Goal: Use online tool/utility: Utilize a website feature to perform a specific function

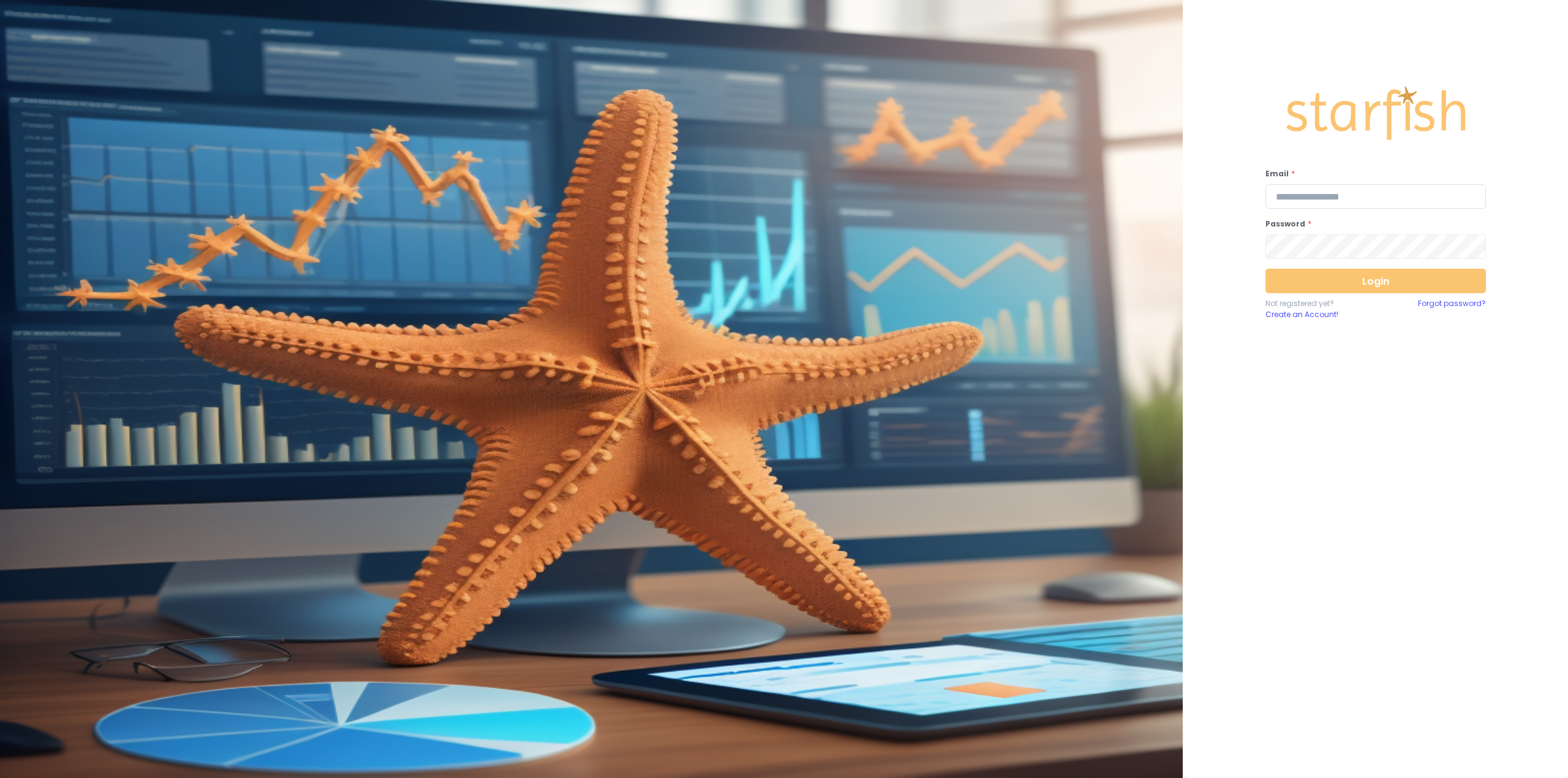
click at [1350, 194] on input "email" at bounding box center [1376, 196] width 221 height 24
type input "**********"
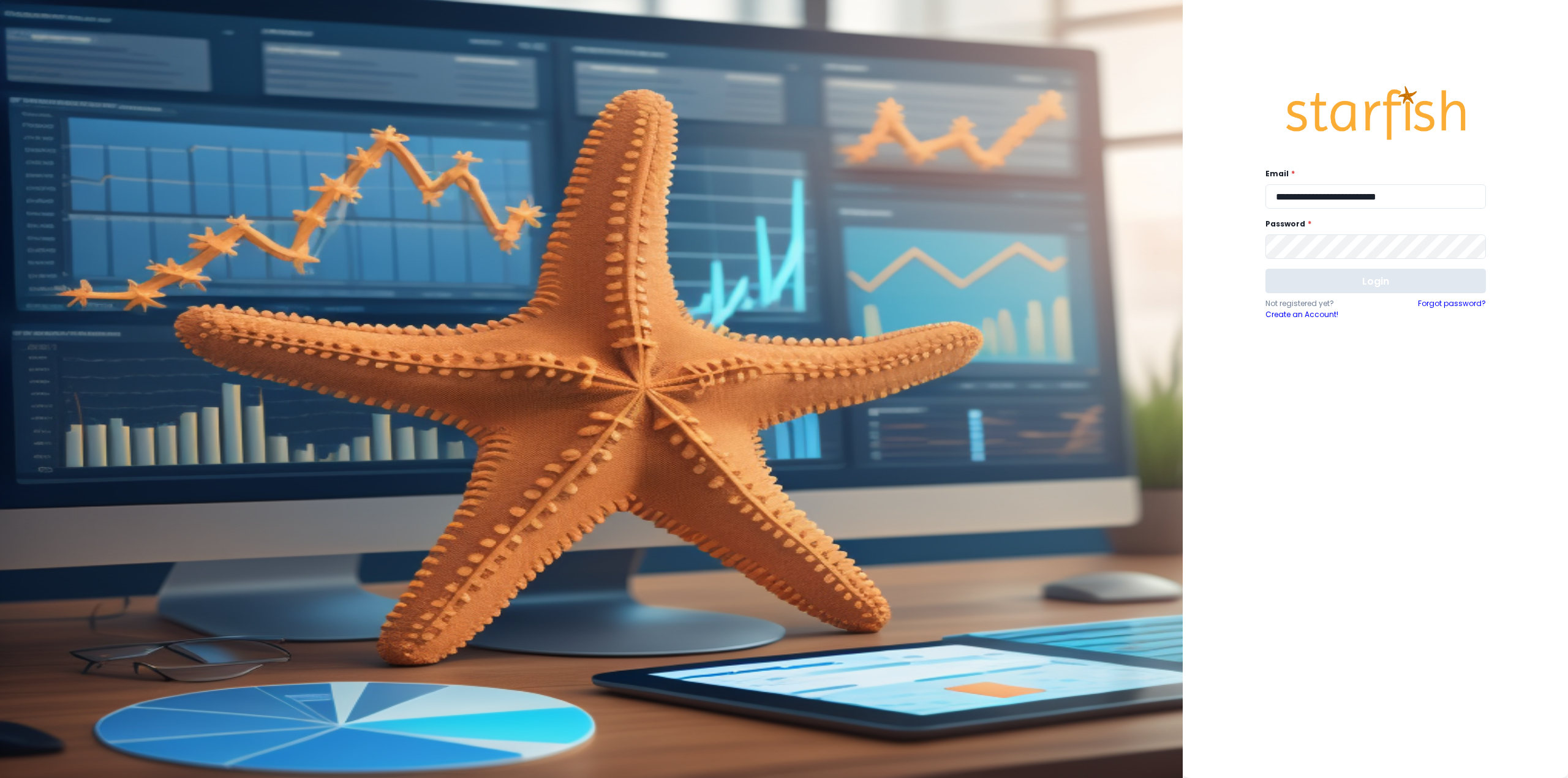
click at [1386, 281] on button "Login" at bounding box center [1376, 281] width 221 height 24
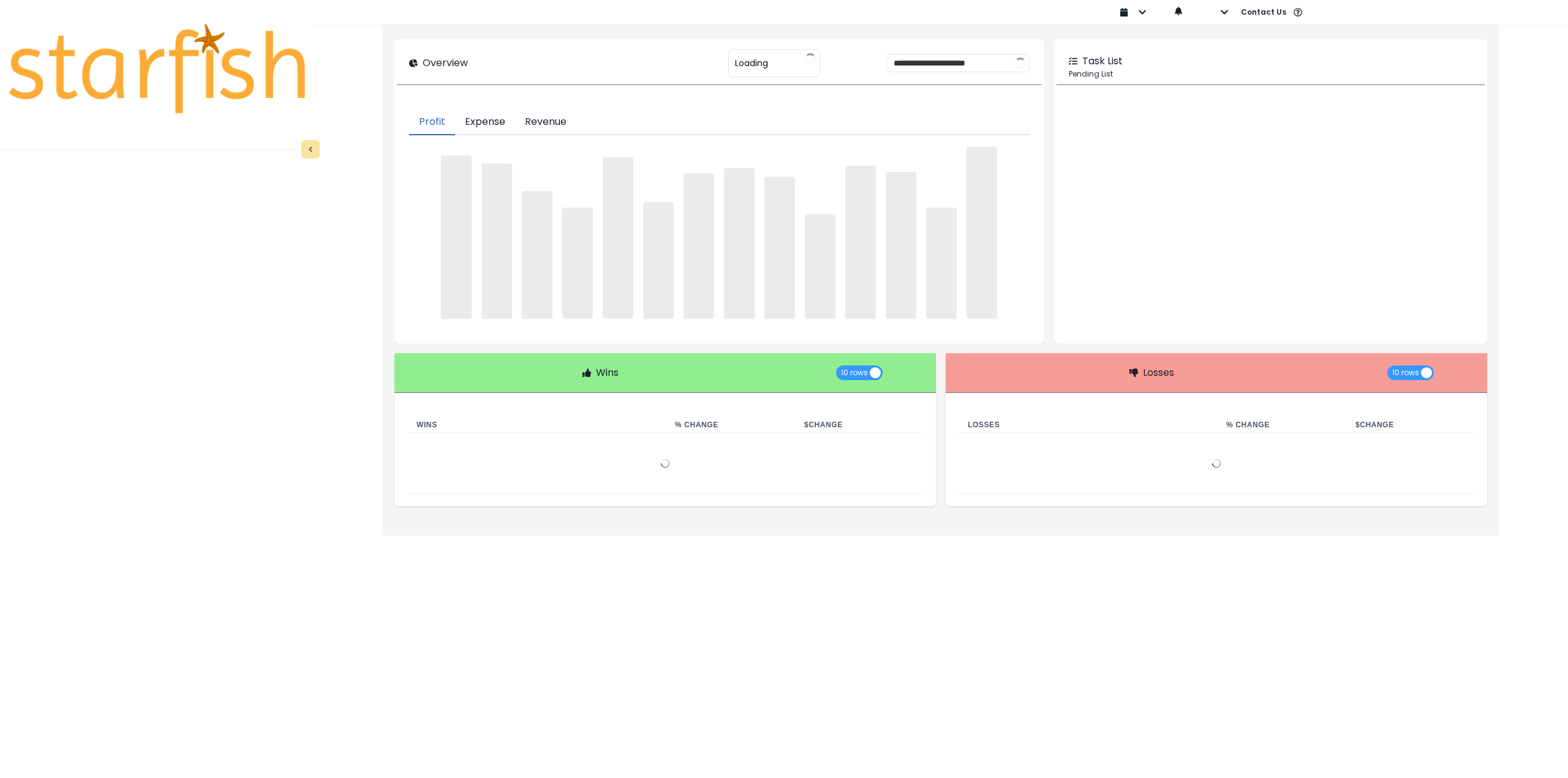
type input "********"
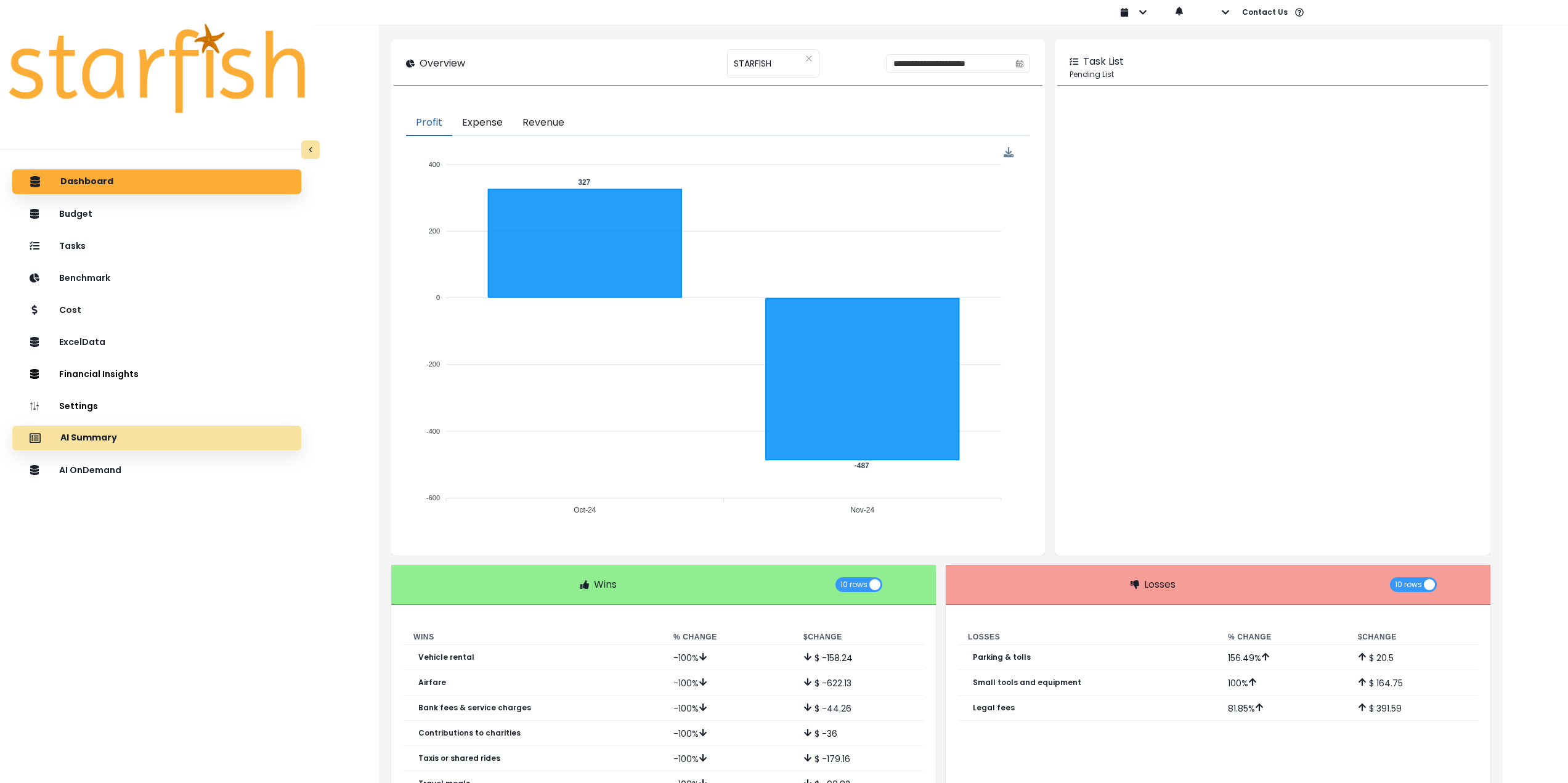
click at [157, 442] on div "AI Summary" at bounding box center [157, 438] width 269 height 26
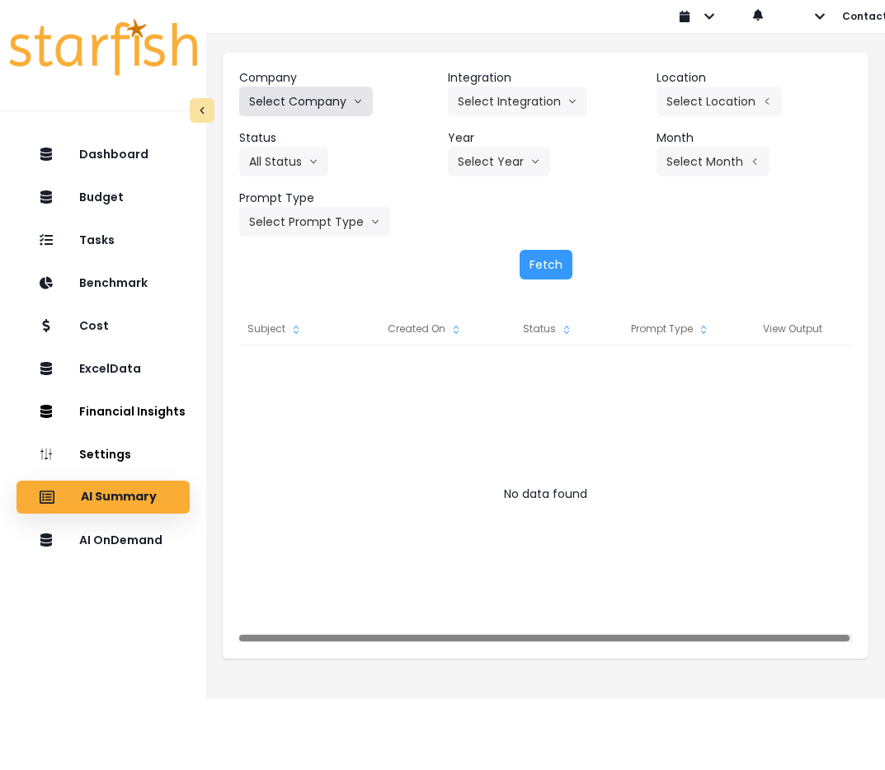
click at [317, 111] on button "Select Company" at bounding box center [306, 102] width 134 height 30
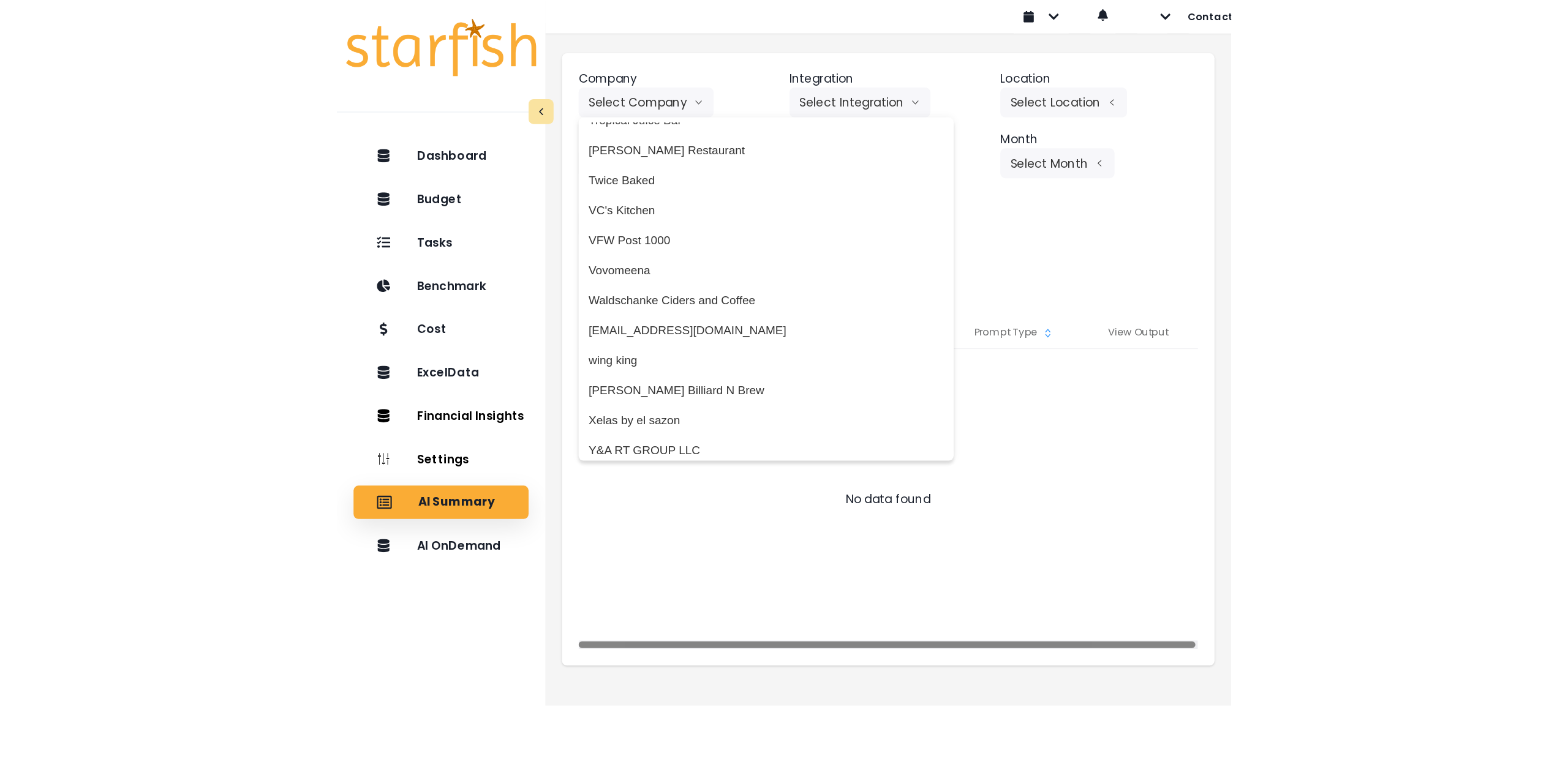
scroll to position [3237, 0]
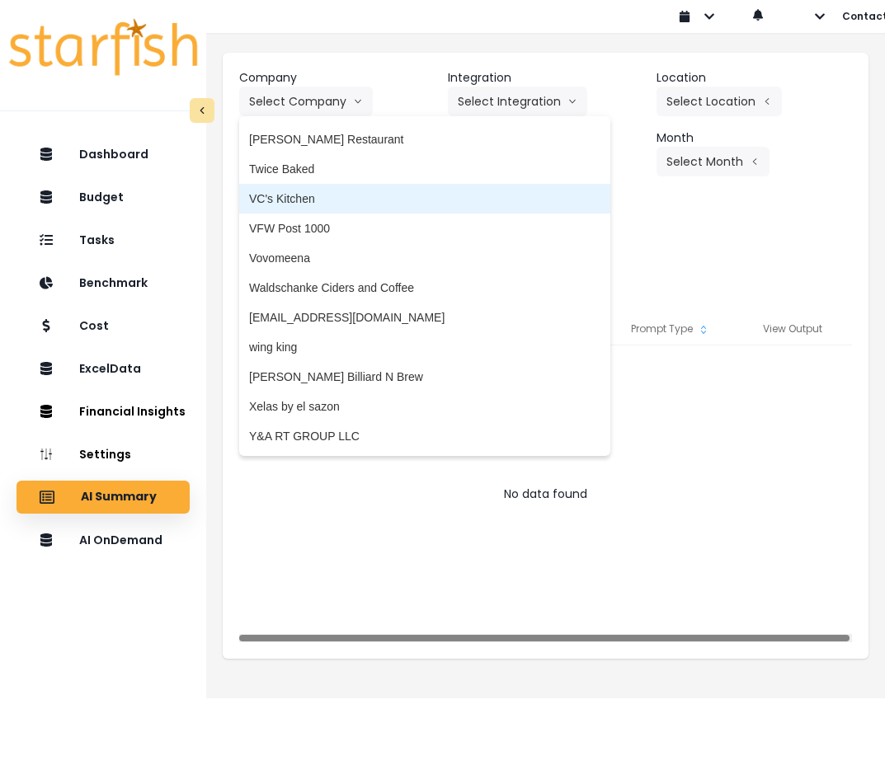
drag, startPoint x: 315, startPoint y: 196, endPoint x: 330, endPoint y: 189, distance: 16.6
click at [315, 197] on span "VC's Kitchen" at bounding box center [424, 199] width 351 height 16
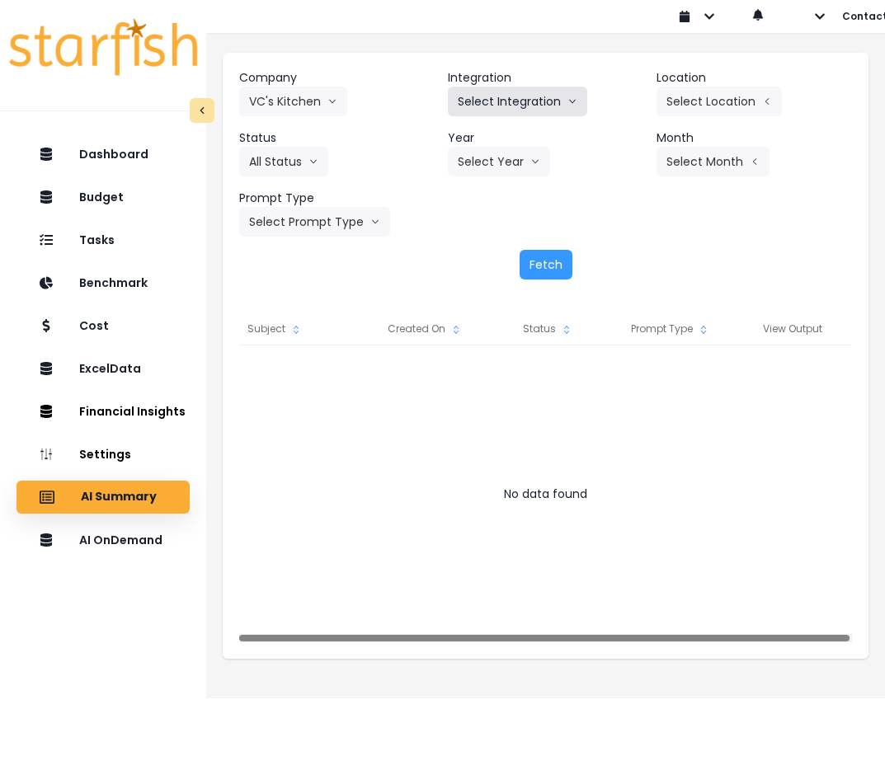
click at [492, 110] on button "Select Integration" at bounding box center [517, 102] width 139 height 30
click at [489, 143] on span "Quickbooks Online" at bounding box center [506, 136] width 97 height 16
click at [690, 104] on button "Select Location" at bounding box center [719, 102] width 125 height 30
drag, startPoint x: 464, startPoint y: 207, endPoint x: 484, endPoint y: 191, distance: 26.4
click at [464, 207] on div "Company VC's Kitchen 86 Costs Asti Bagel Cafe Balance Grille Bald Ginger Bar Bu…" at bounding box center [545, 152] width 613 height 167
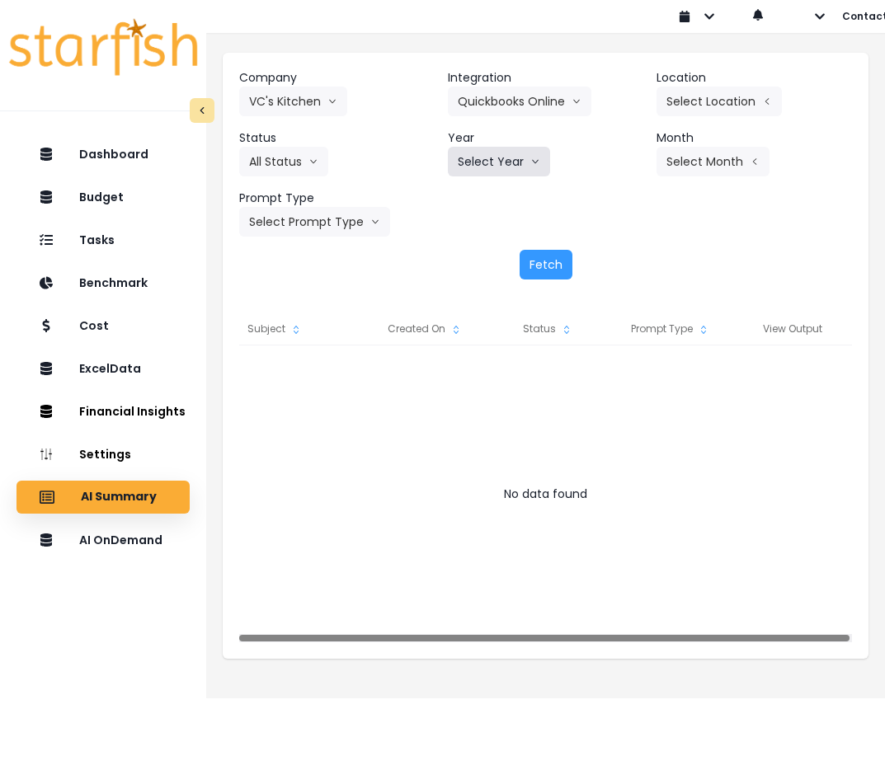
click at [498, 163] on button "Select Year" at bounding box center [499, 162] width 102 height 30
click at [469, 251] on span "2025" at bounding box center [471, 255] width 26 height 16
click at [725, 156] on button "Select Month" at bounding box center [713, 162] width 113 height 30
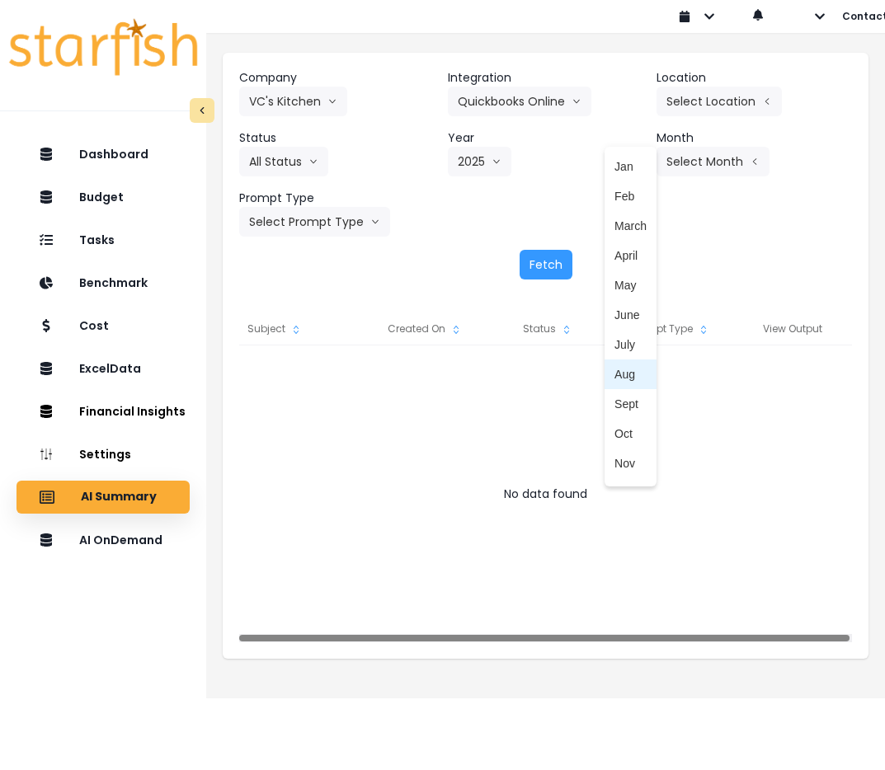
click at [632, 371] on span "Aug" at bounding box center [630, 374] width 32 height 16
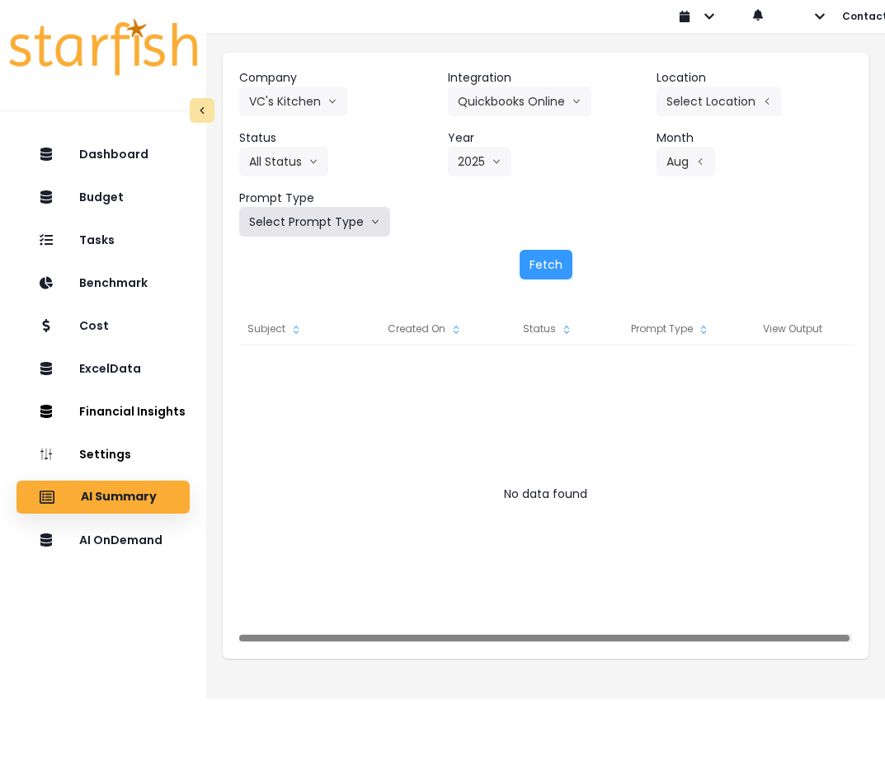
click at [304, 221] on button "Select Prompt Type" at bounding box center [314, 222] width 151 height 30
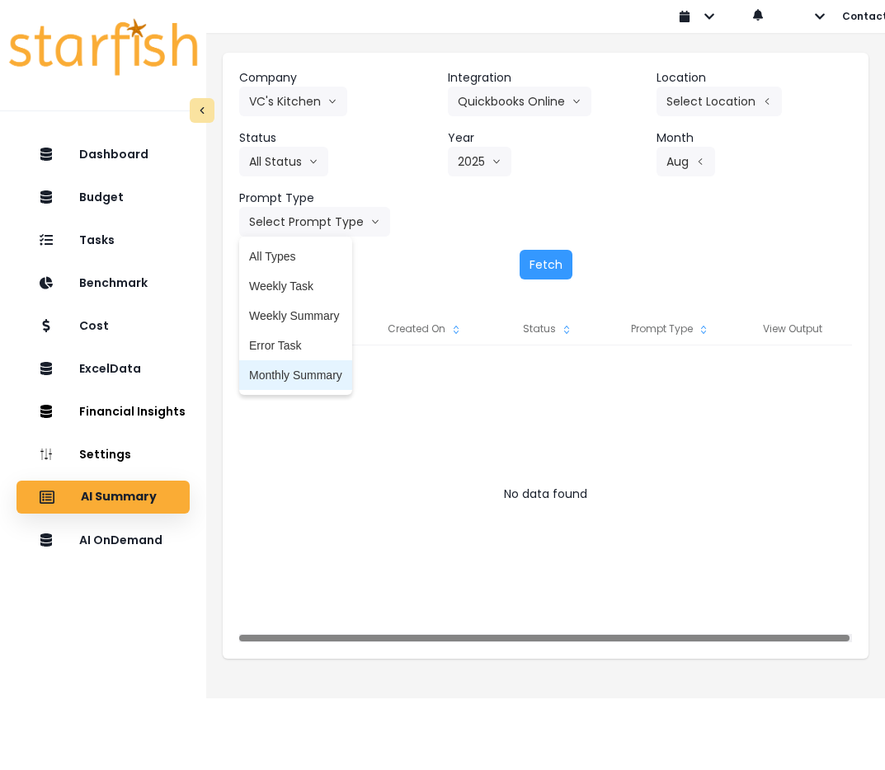
click at [304, 378] on span "Monthly Summary" at bounding box center [295, 375] width 93 height 16
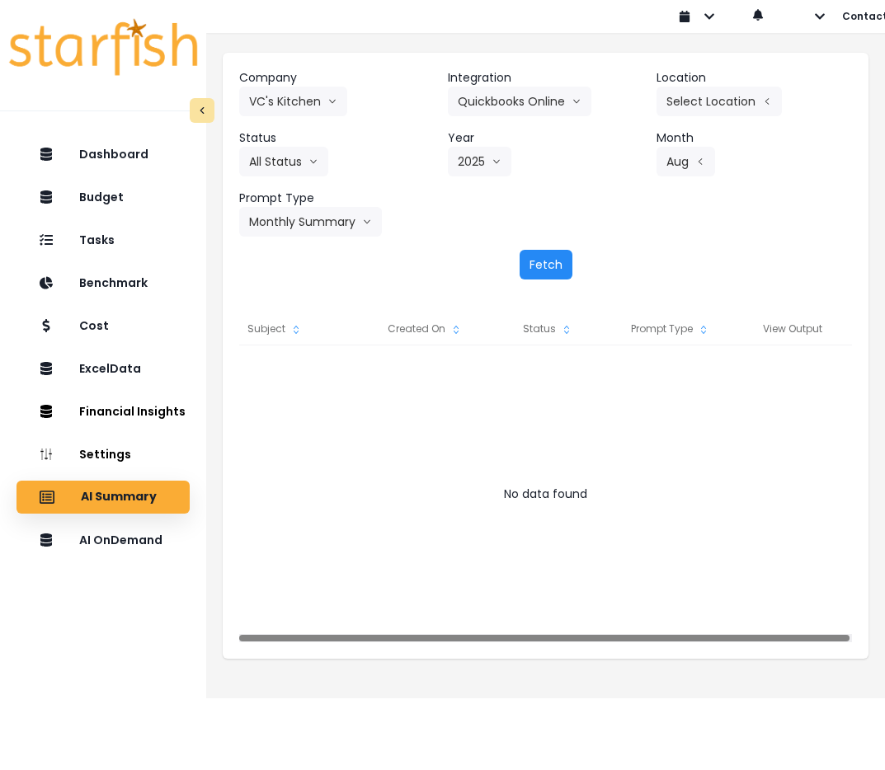
click at [539, 261] on button "Fetch" at bounding box center [546, 265] width 53 height 30
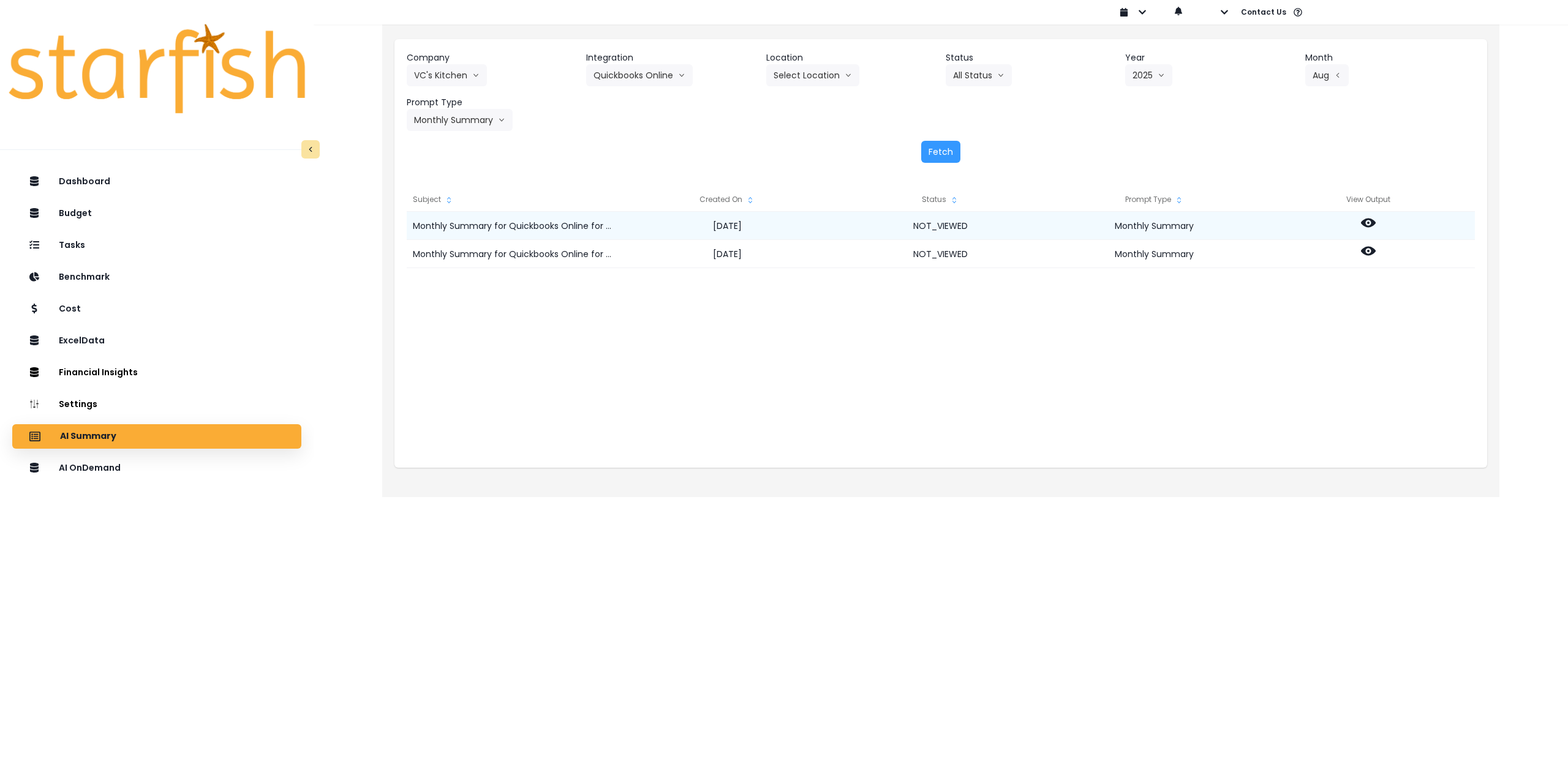
drag, startPoint x: 601, startPoint y: 226, endPoint x: 795, endPoint y: 229, distance: 194.0
click at [795, 212] on div "Monthly Summary for Quickbooks Online for [DATE] [DATE] NOT_VIEWED Monthly Summ…" at bounding box center [941, 212] width 1068 height 0
click at [608, 239] on div "Monthly Summary for Quickbooks Online for [DATE]" at bounding box center [524, 226] width 234 height 28
drag, startPoint x: 603, startPoint y: 229, endPoint x: 618, endPoint y: 229, distance: 15.0
click at [618, 229] on div "Monthly Summary for Quickbooks Online for [DATE]" at bounding box center [524, 226] width 234 height 28
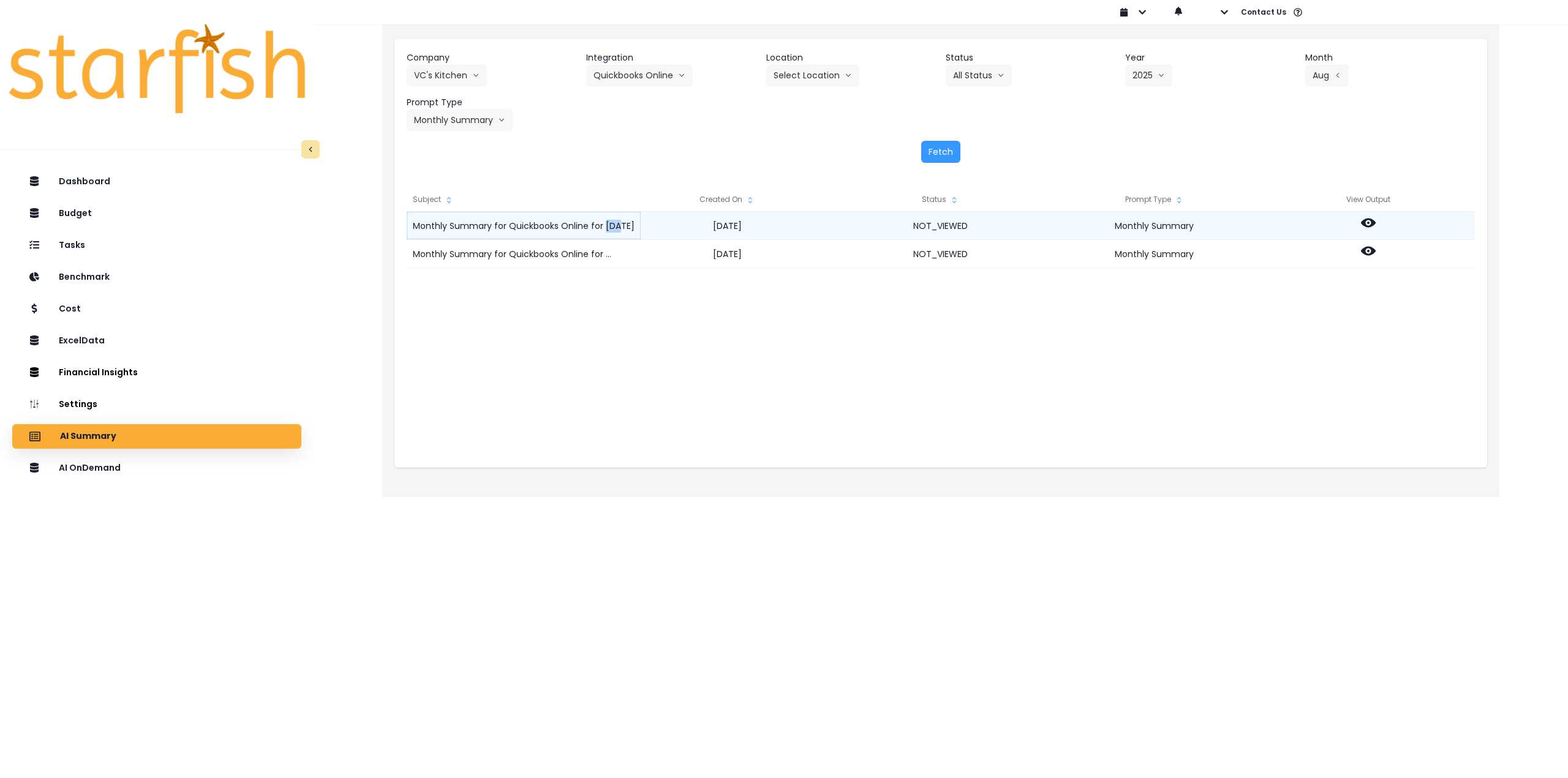
click at [615, 227] on div "Monthly Summary for Quickbooks Online for [DATE]" at bounding box center [524, 226] width 234 height 28
click at [611, 226] on div "Monthly Summary for Quickbooks Online for [DATE]" at bounding box center [524, 226] width 234 height 28
click at [602, 224] on div "Monthly Summary for Quickbooks Online for [DATE]" at bounding box center [524, 226] width 234 height 28
click at [614, 224] on div "Monthly Summary for Quickbooks Online for [DATE]" at bounding box center [524, 226] width 234 height 28
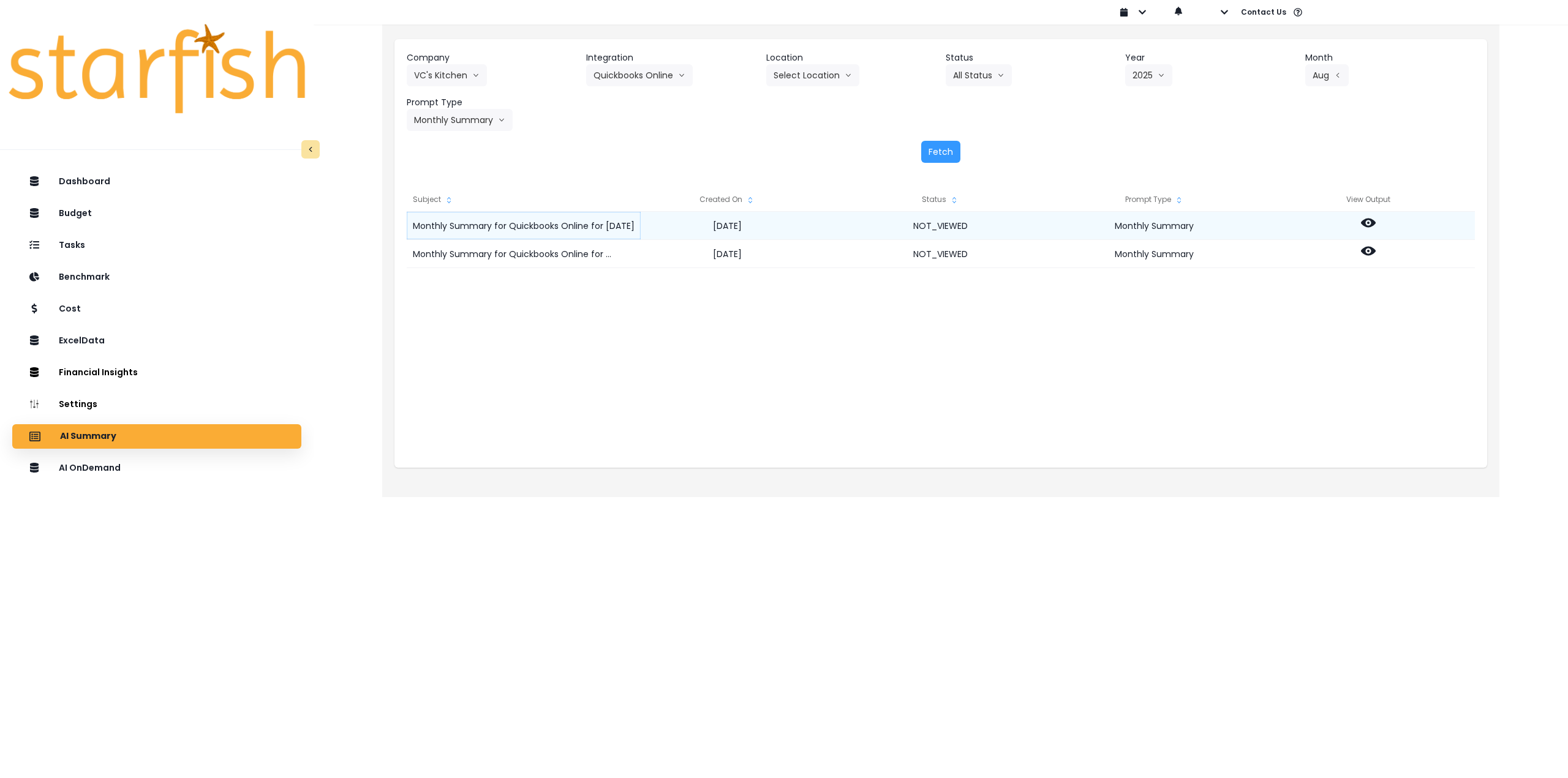
click at [614, 224] on div "Monthly Summary for Quickbooks Online for [DATE]" at bounding box center [524, 226] width 234 height 28
click at [617, 226] on div "Monthly Summary for Quickbooks Online for [DATE]" at bounding box center [524, 226] width 234 height 28
drag, startPoint x: 602, startPoint y: 224, endPoint x: 621, endPoint y: 217, distance: 20.2
click at [631, 212] on div "Monthly Summary for Quickbooks Online for [DATE] [DATE] NOT_VIEWED Monthly Summ…" at bounding box center [941, 212] width 1068 height 0
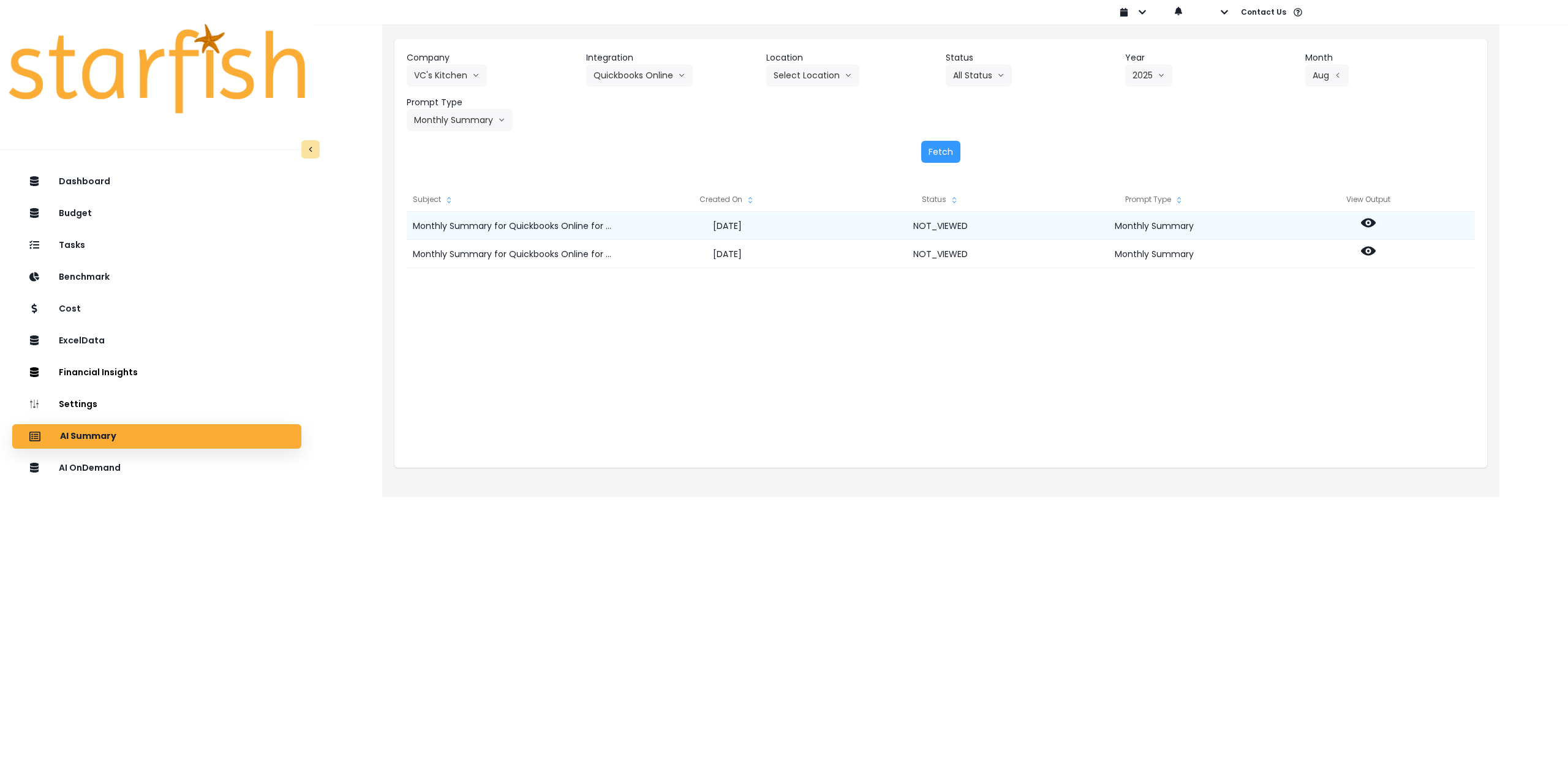
click at [1364, 222] on icon at bounding box center [1369, 223] width 15 height 9
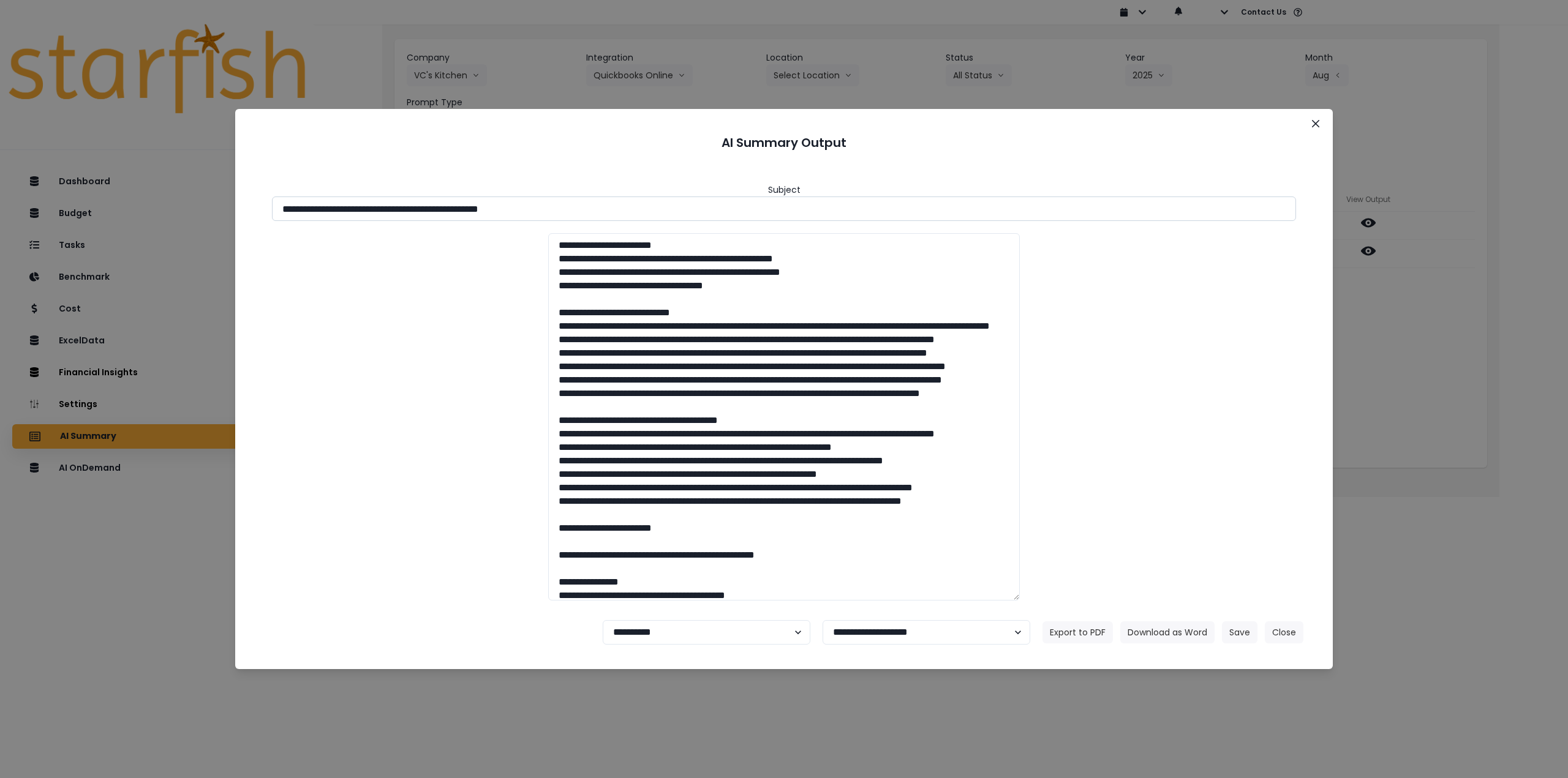
drag, startPoint x: 501, startPoint y: 209, endPoint x: 534, endPoint y: 212, distance: 33.1
click at [534, 212] on input "**********" at bounding box center [784, 209] width 1024 height 24
drag, startPoint x: 530, startPoint y: 211, endPoint x: 518, endPoint y: 211, distance: 12.0
click at [530, 211] on input "**********" at bounding box center [784, 209] width 1024 height 24
click at [506, 209] on input "**********" at bounding box center [784, 209] width 1024 height 24
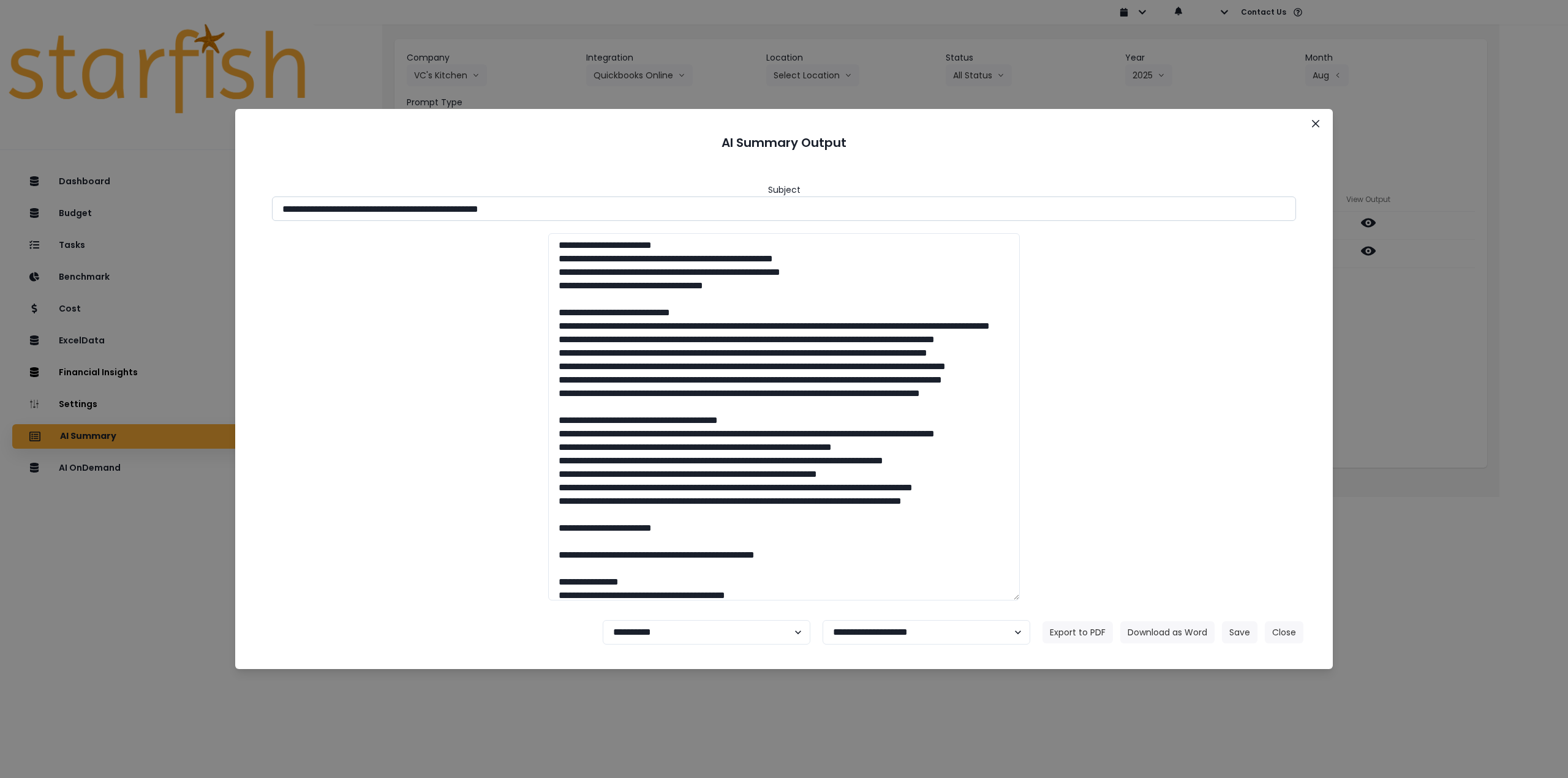
drag, startPoint x: 500, startPoint y: 208, endPoint x: 602, endPoint y: 208, distance: 102.0
click at [602, 208] on input "**********" at bounding box center [784, 209] width 1024 height 24
click at [1164, 639] on button "Download as Word" at bounding box center [1168, 632] width 94 height 22
drag, startPoint x: 1447, startPoint y: 382, endPoint x: 1432, endPoint y: 384, distance: 15.1
click at [1447, 382] on div "**********" at bounding box center [784, 389] width 1568 height 778
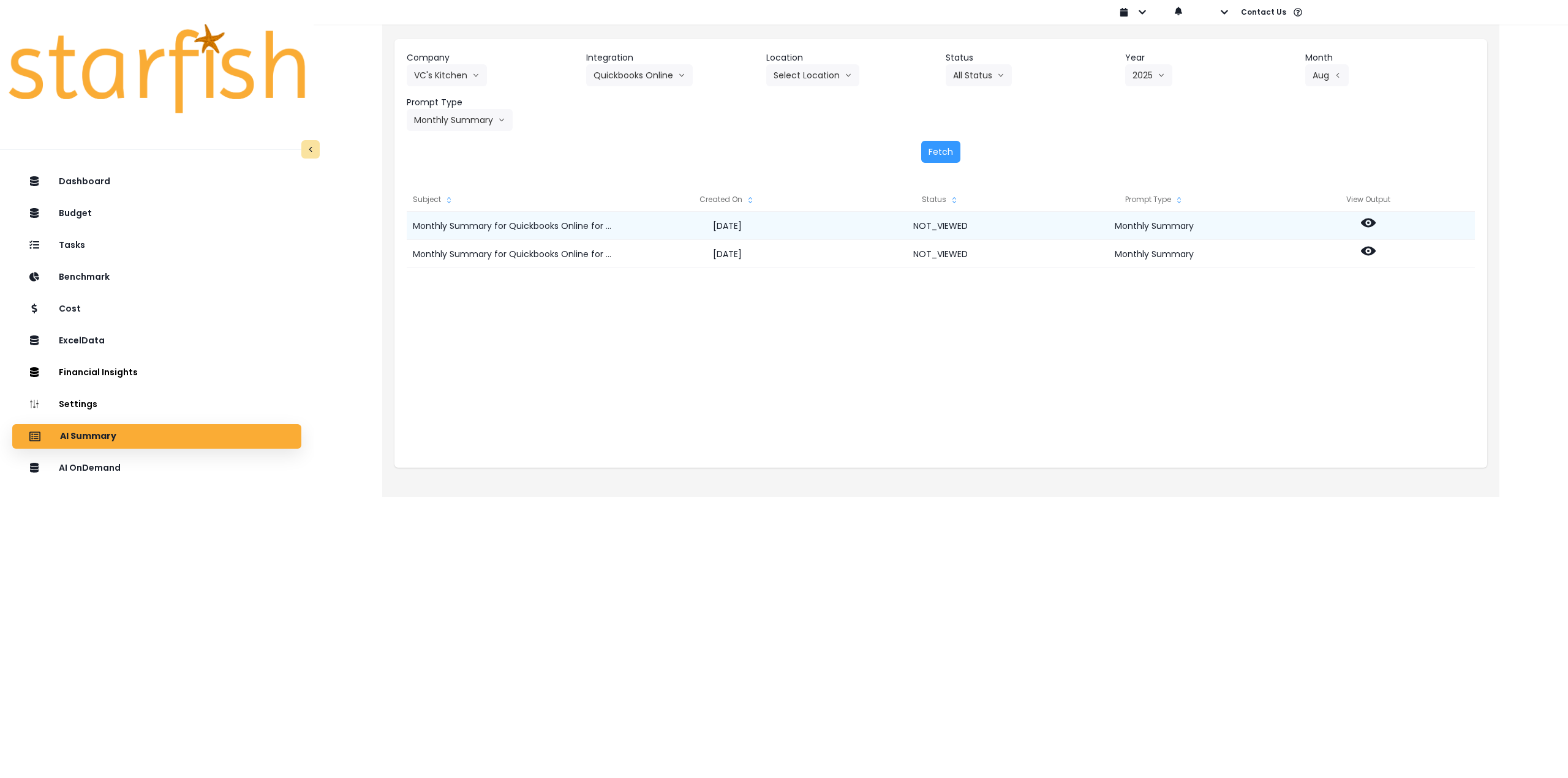
click at [1371, 226] on icon at bounding box center [1369, 223] width 15 height 9
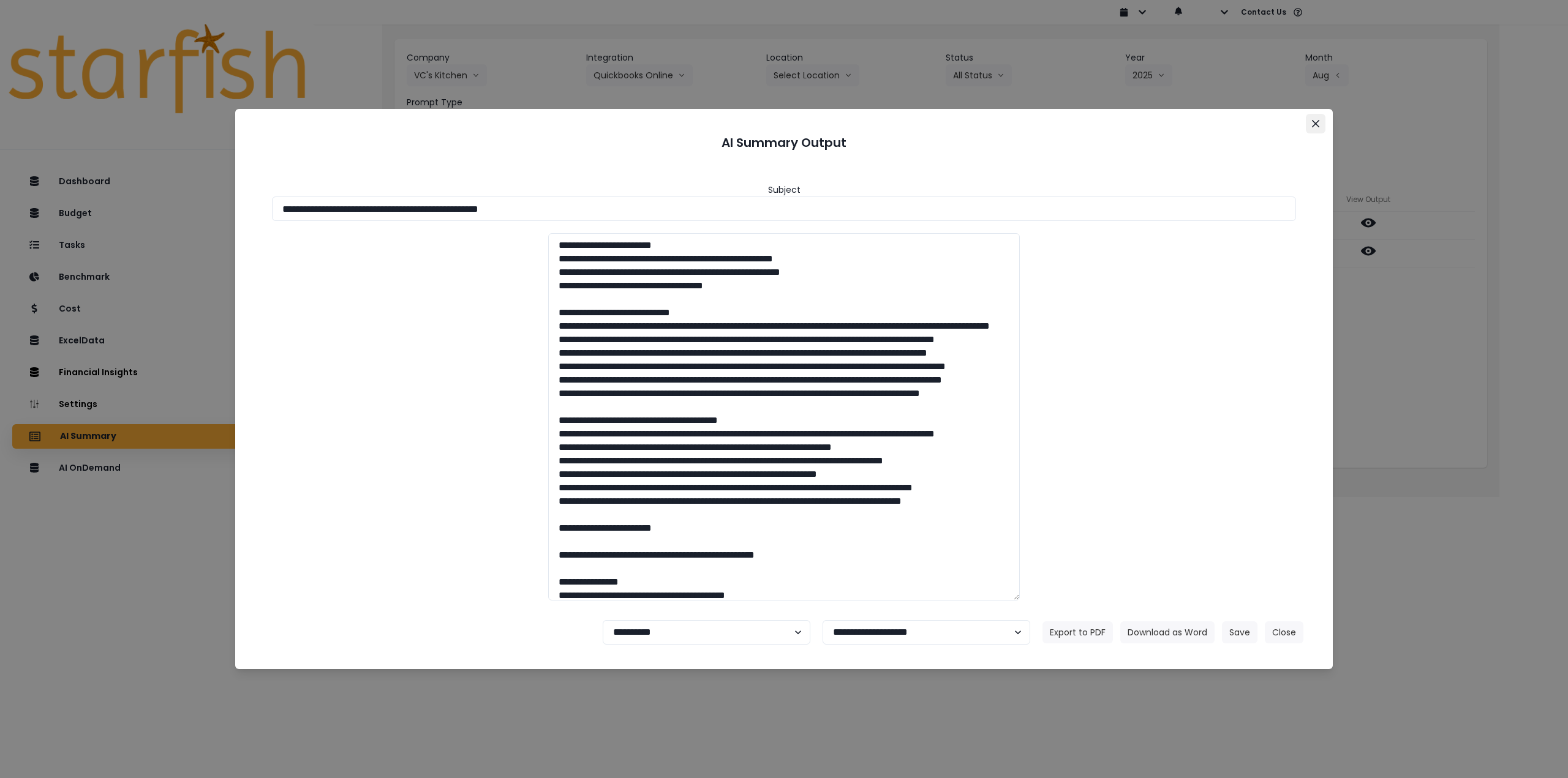
click at [1316, 127] on icon "Close" at bounding box center [1316, 124] width 7 height 7
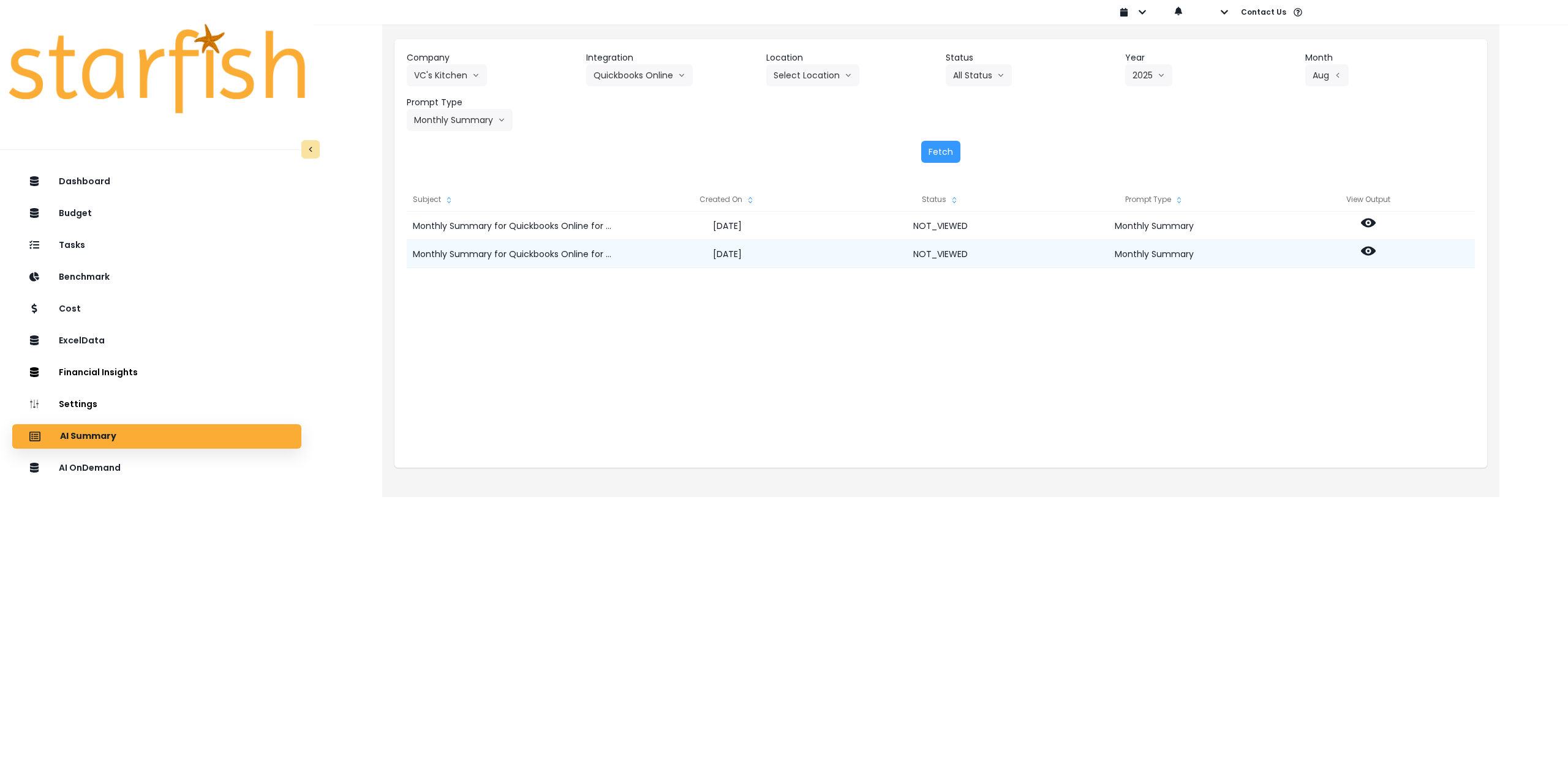
click at [1367, 251] on icon at bounding box center [1369, 251] width 15 height 15
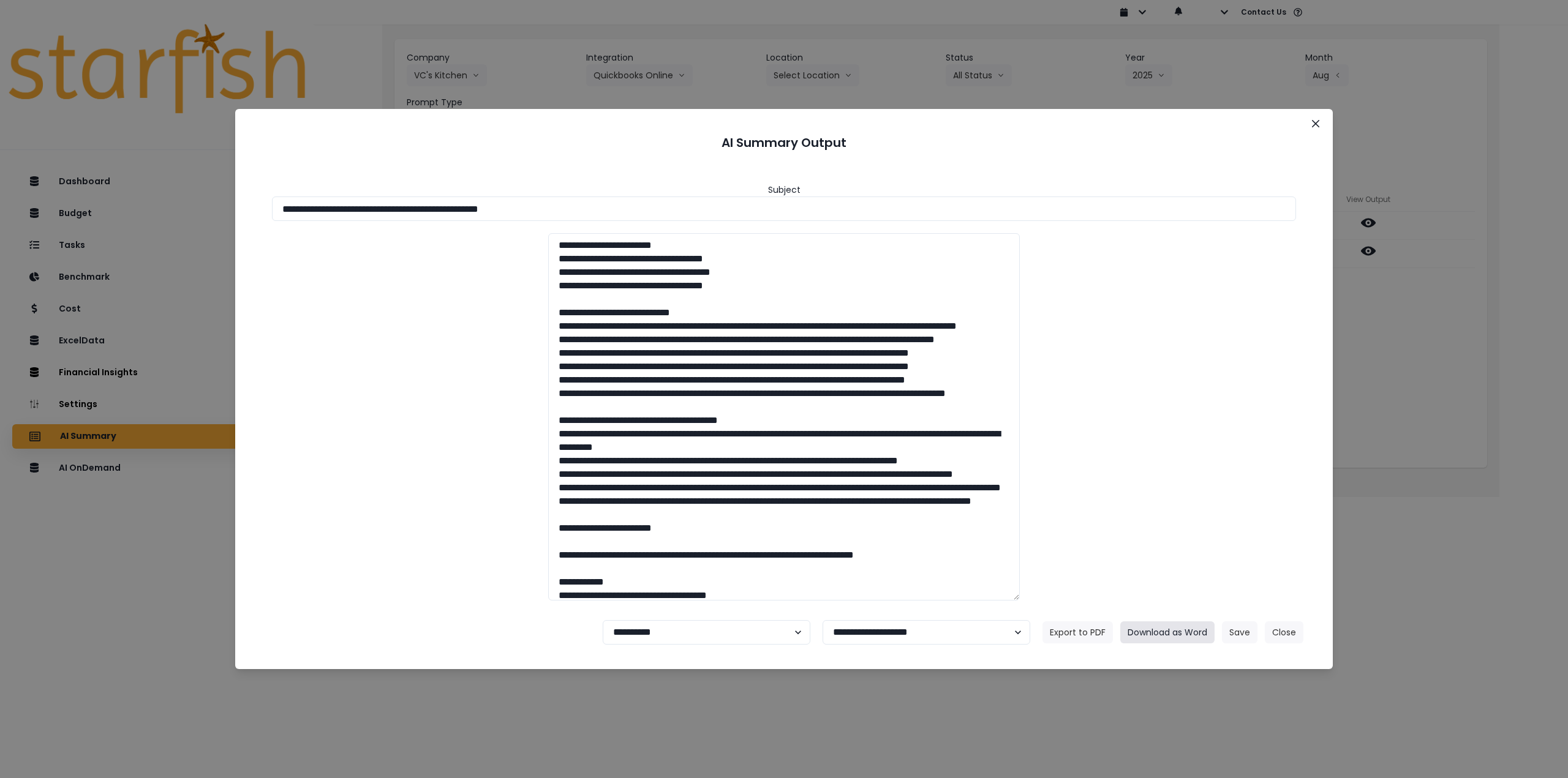
click at [1168, 638] on button "Download as Word" at bounding box center [1168, 632] width 94 height 22
click at [1321, 125] on button "Close" at bounding box center [1315, 123] width 19 height 19
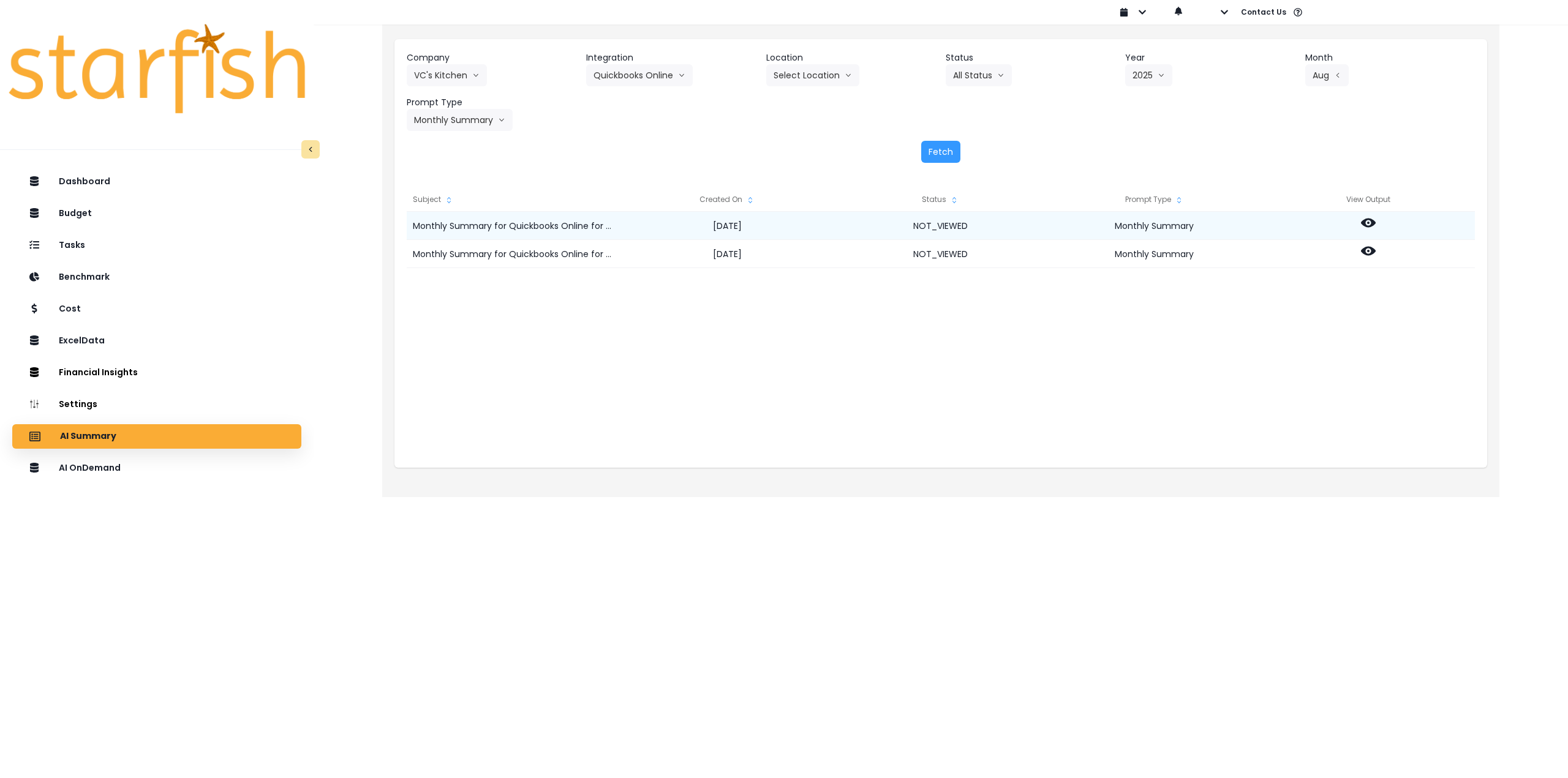
click at [1371, 227] on icon at bounding box center [1369, 223] width 15 height 15
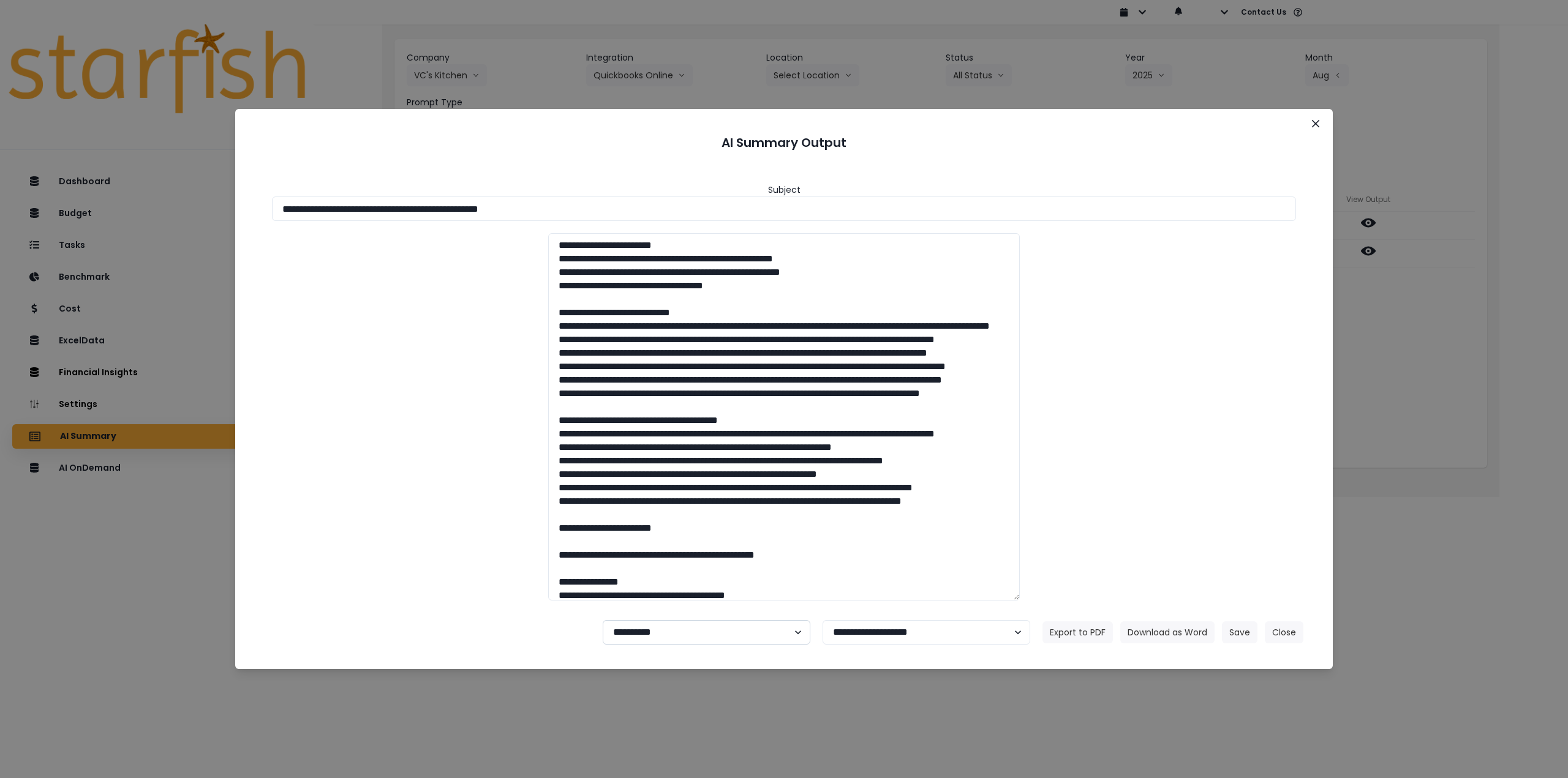
drag, startPoint x: 686, startPoint y: 635, endPoint x: 686, endPoint y: 644, distance: 9.0
click at [686, 636] on select "**********" at bounding box center [707, 632] width 208 height 24
select select "********"
click at [603, 621] on select "**********" at bounding box center [707, 632] width 208 height 24
click at [1237, 635] on button "Save" at bounding box center [1240, 632] width 36 height 22
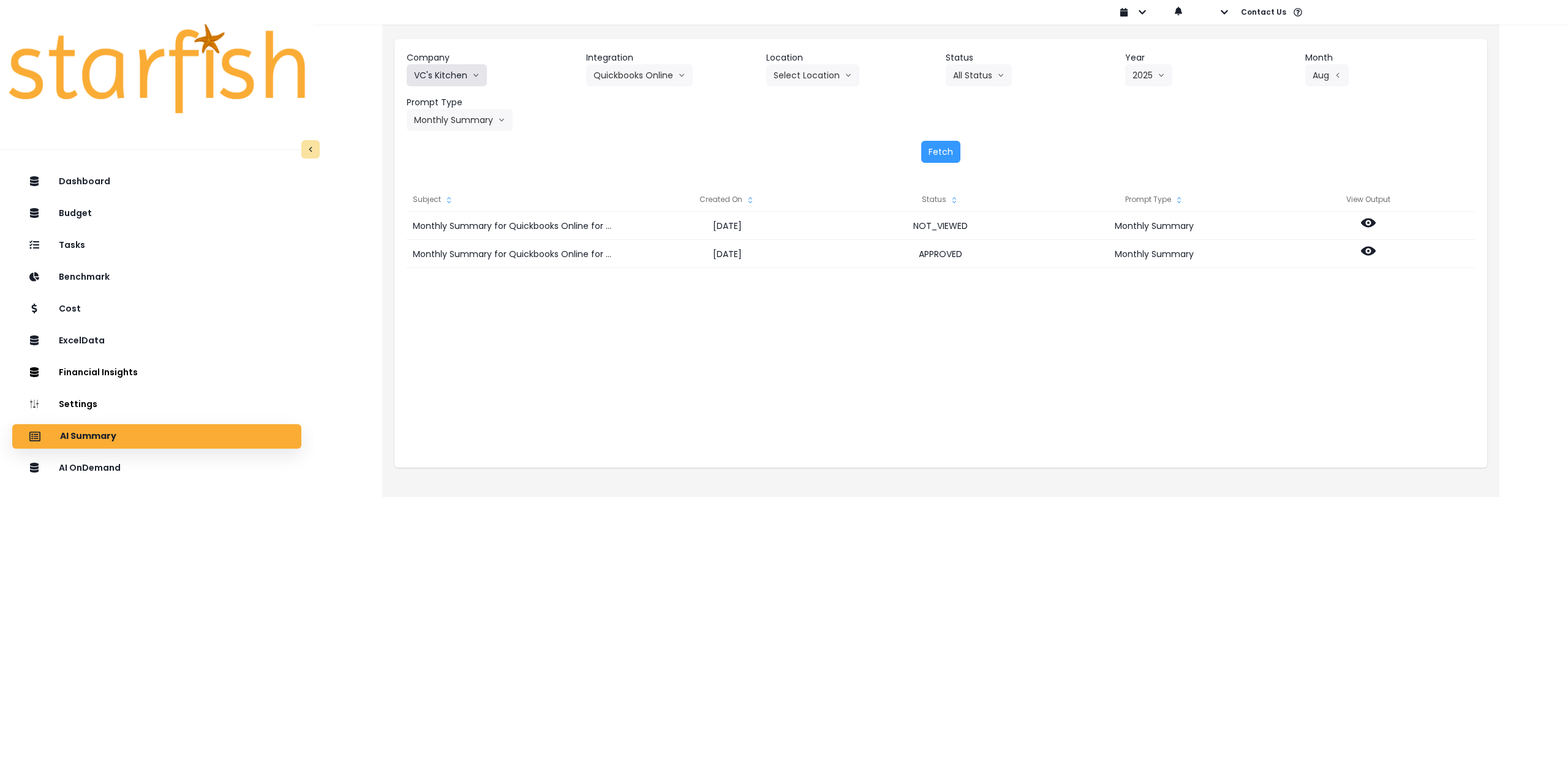
click at [460, 78] on button "VC's Kitchen" at bounding box center [447, 76] width 80 height 22
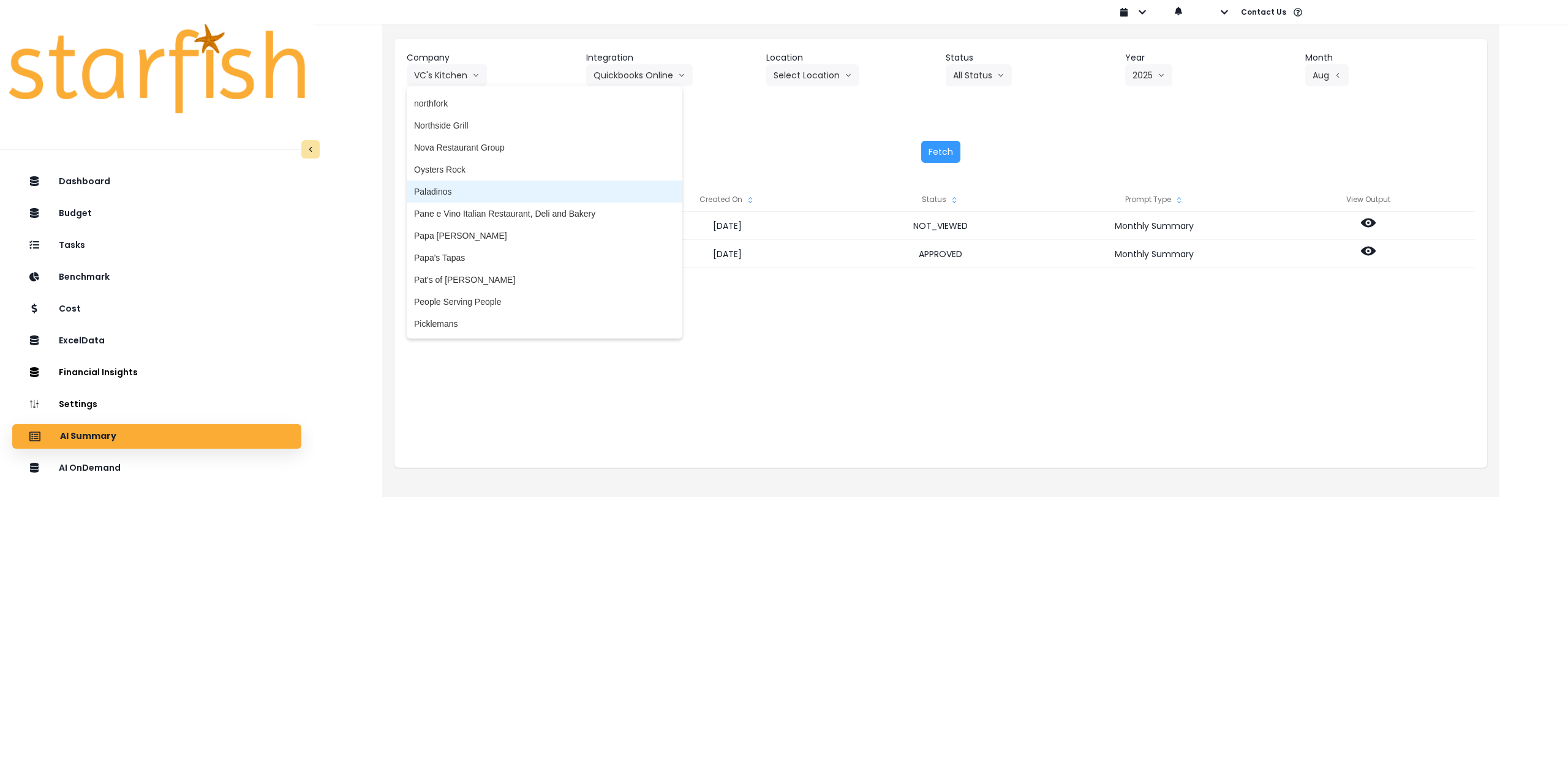
click at [478, 198] on li "Paladinos" at bounding box center [544, 192] width 276 height 22
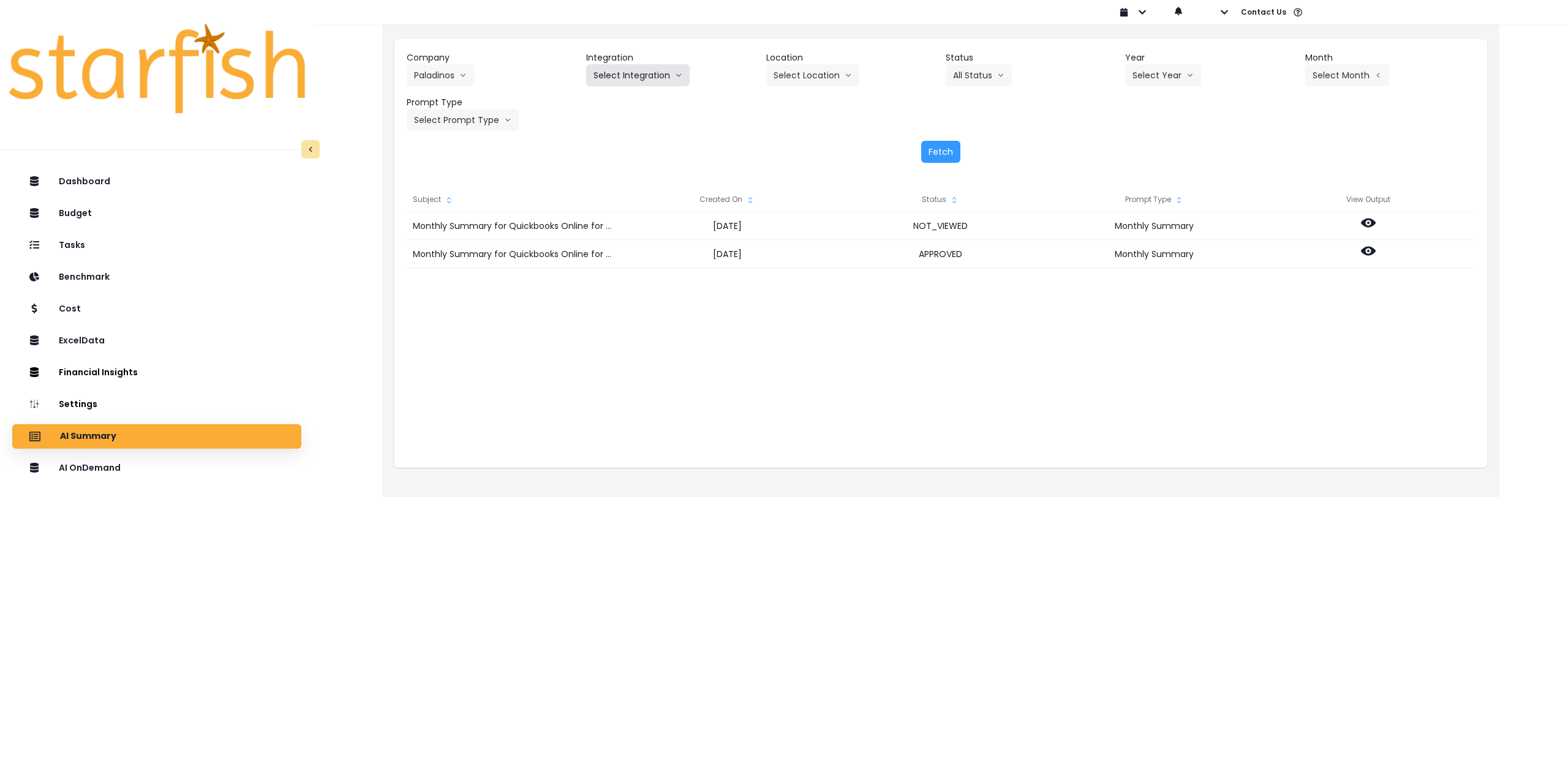
click at [642, 80] on button "Select Integration" at bounding box center [637, 76] width 103 height 22
click at [631, 105] on li "paladinos" at bounding box center [611, 101] width 51 height 22
click at [813, 77] on button "Select Location" at bounding box center [813, 76] width 93 height 22
click at [807, 97] on span "All Locations" at bounding box center [798, 101] width 48 height 12
click at [1157, 68] on button "Select Year" at bounding box center [1163, 76] width 76 height 22
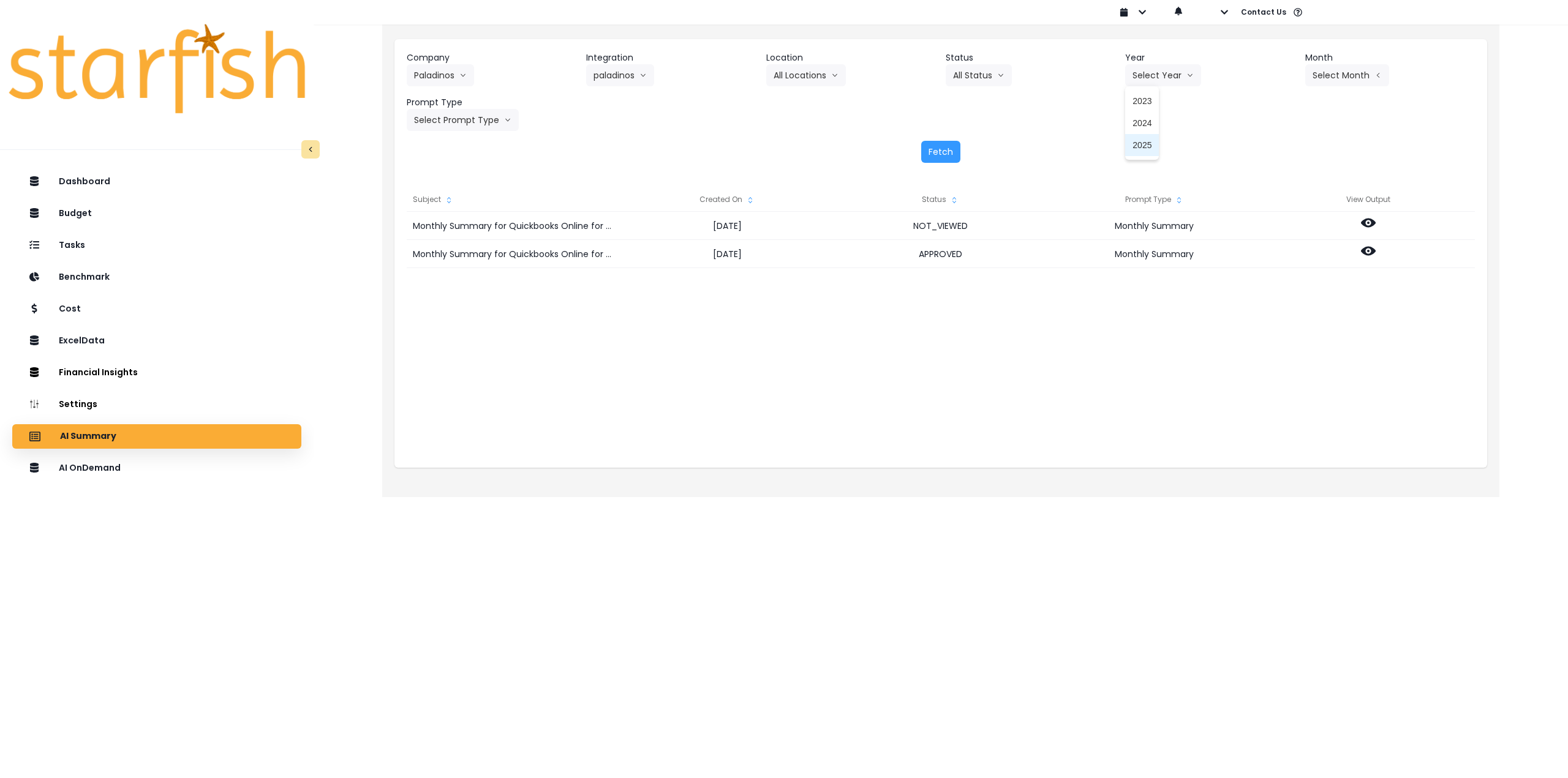
click at [1140, 149] on span "2025" at bounding box center [1142, 145] width 19 height 12
click at [1357, 76] on button "Select Month" at bounding box center [1347, 76] width 84 height 22
click at [1275, 233] on span "Aug" at bounding box center [1286, 233] width 24 height 12
click at [466, 120] on button "Select Prompt Type" at bounding box center [463, 120] width 112 height 22
click at [459, 236] on span "Monthly Summary" at bounding box center [449, 234] width 69 height 12
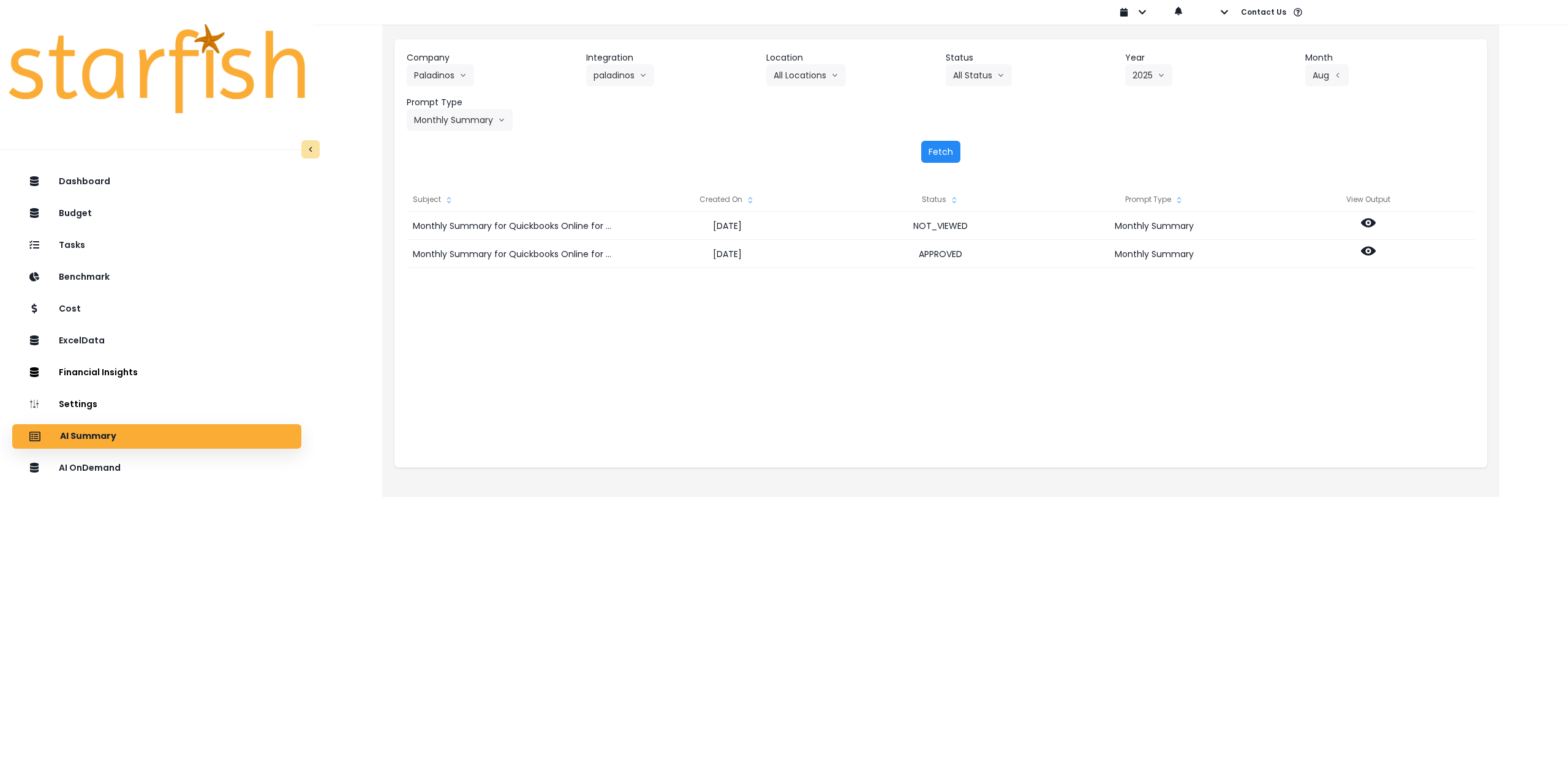
click at [943, 149] on button "Fetch" at bounding box center [940, 152] width 39 height 22
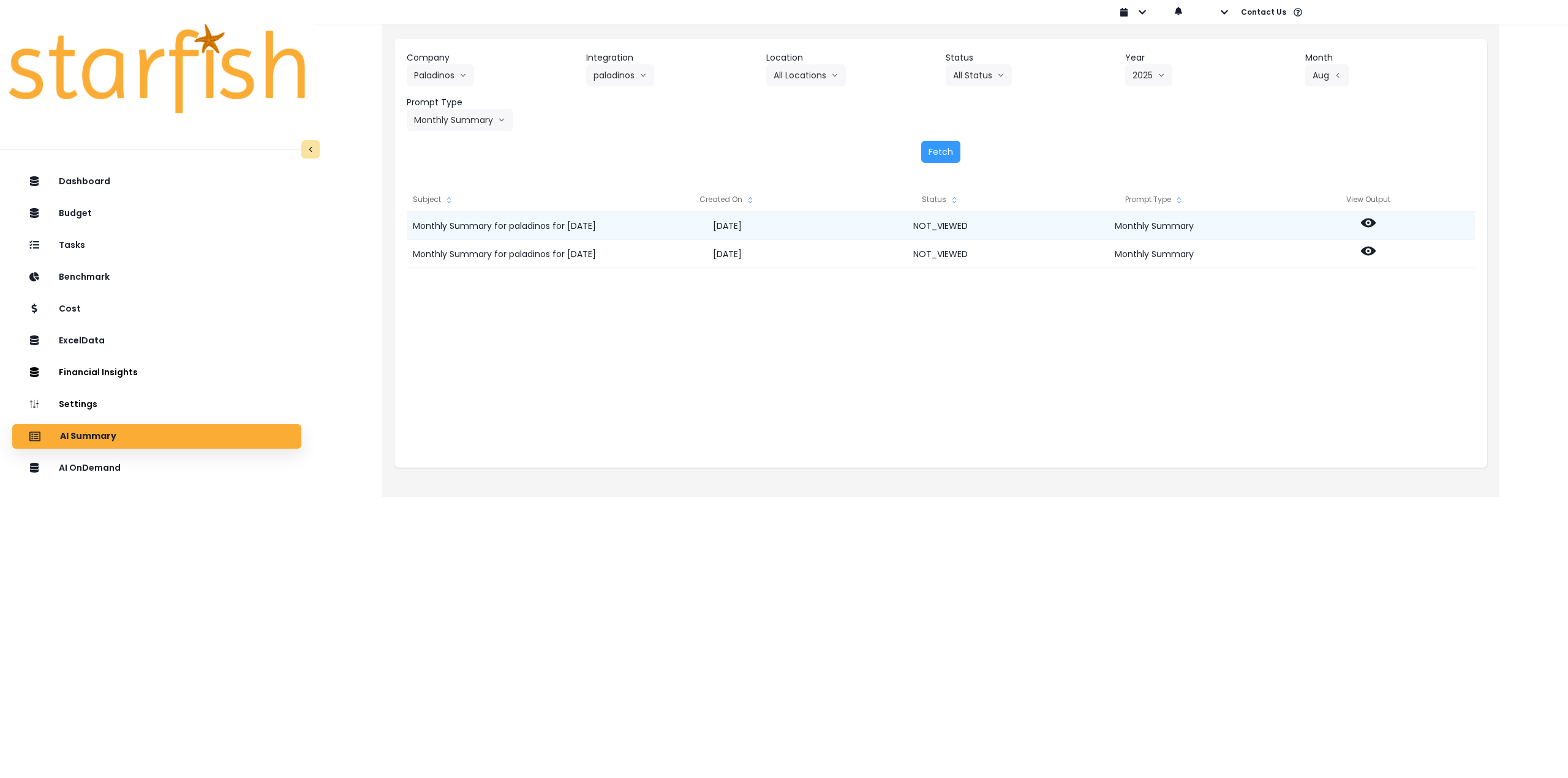
click at [1371, 223] on icon at bounding box center [1369, 223] width 15 height 15
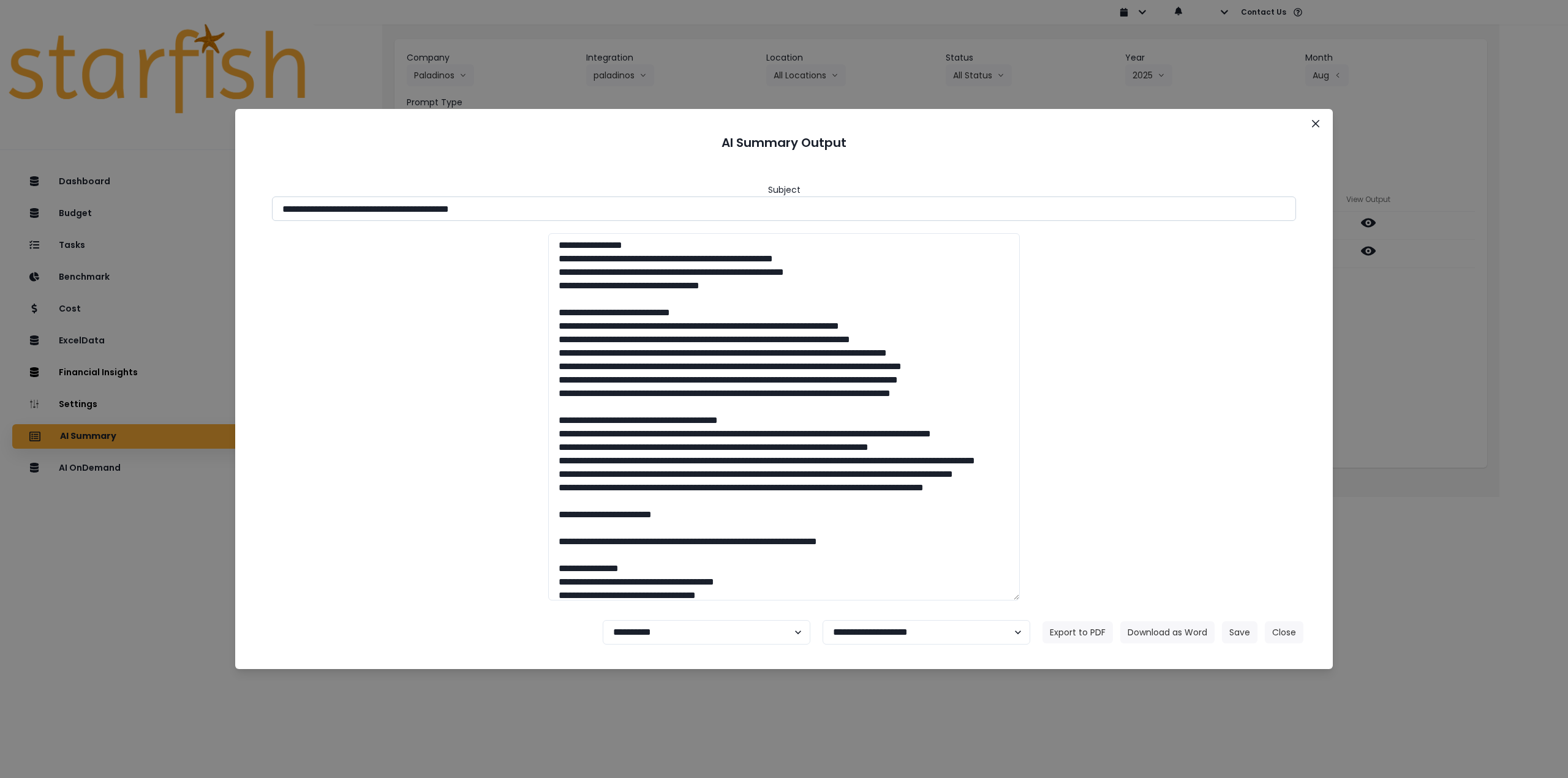
drag, startPoint x: 391, startPoint y: 211, endPoint x: 559, endPoint y: 207, distance: 168.0
click at [559, 207] on input "**********" at bounding box center [784, 209] width 1024 height 24
click at [1178, 635] on button "Download as Word" at bounding box center [1168, 632] width 94 height 22
drag, startPoint x: 1492, startPoint y: 357, endPoint x: 1480, endPoint y: 347, distance: 15.6
click at [1492, 357] on div "**********" at bounding box center [784, 389] width 1568 height 778
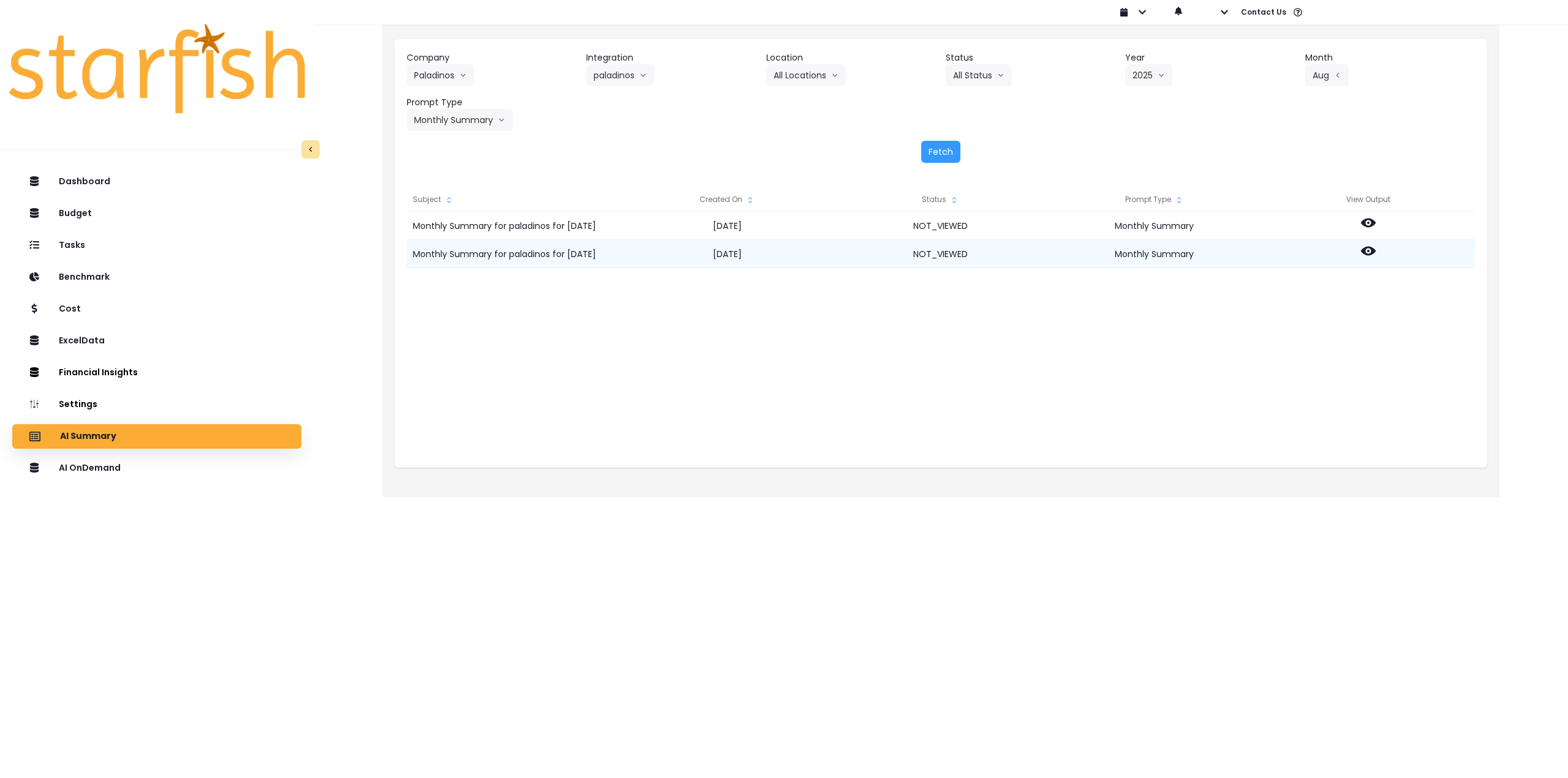
click at [1377, 249] on div at bounding box center [1368, 254] width 214 height 28
click at [1373, 249] on icon at bounding box center [1369, 251] width 15 height 9
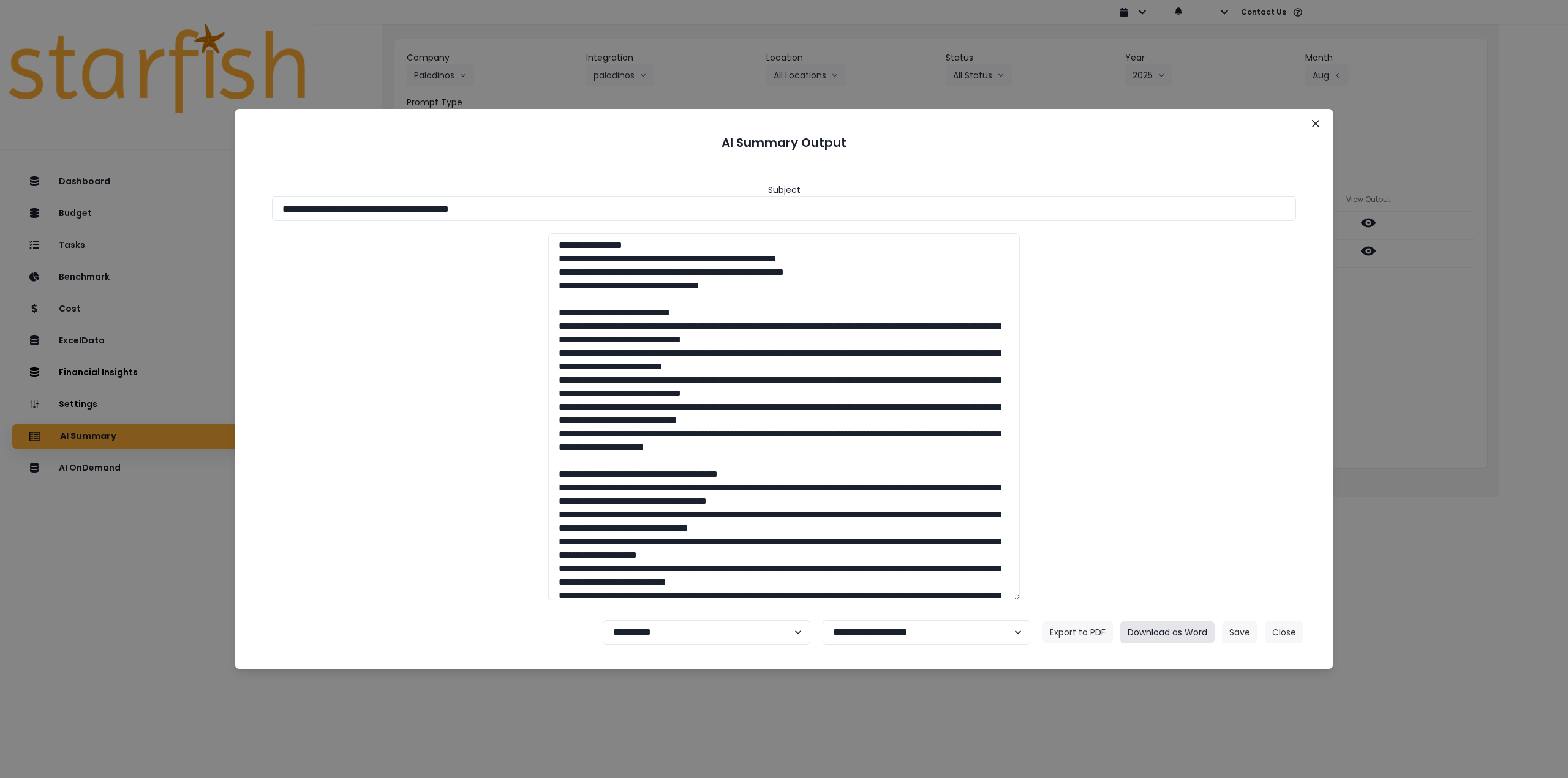
click at [1144, 635] on button "Download as Word" at bounding box center [1168, 632] width 94 height 22
click at [1313, 122] on icon "Close" at bounding box center [1316, 124] width 7 height 7
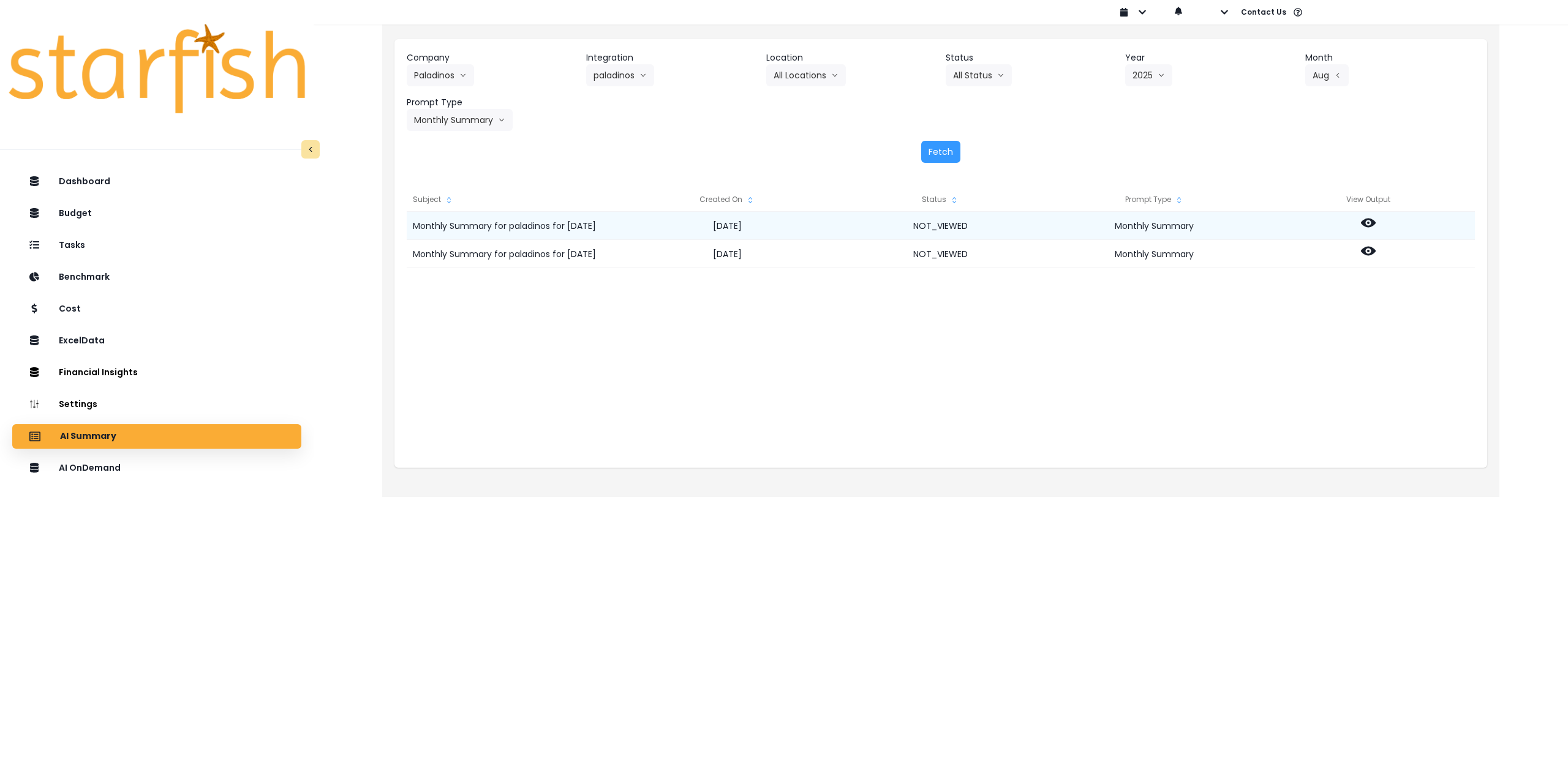
click at [1362, 225] on icon at bounding box center [1369, 223] width 15 height 9
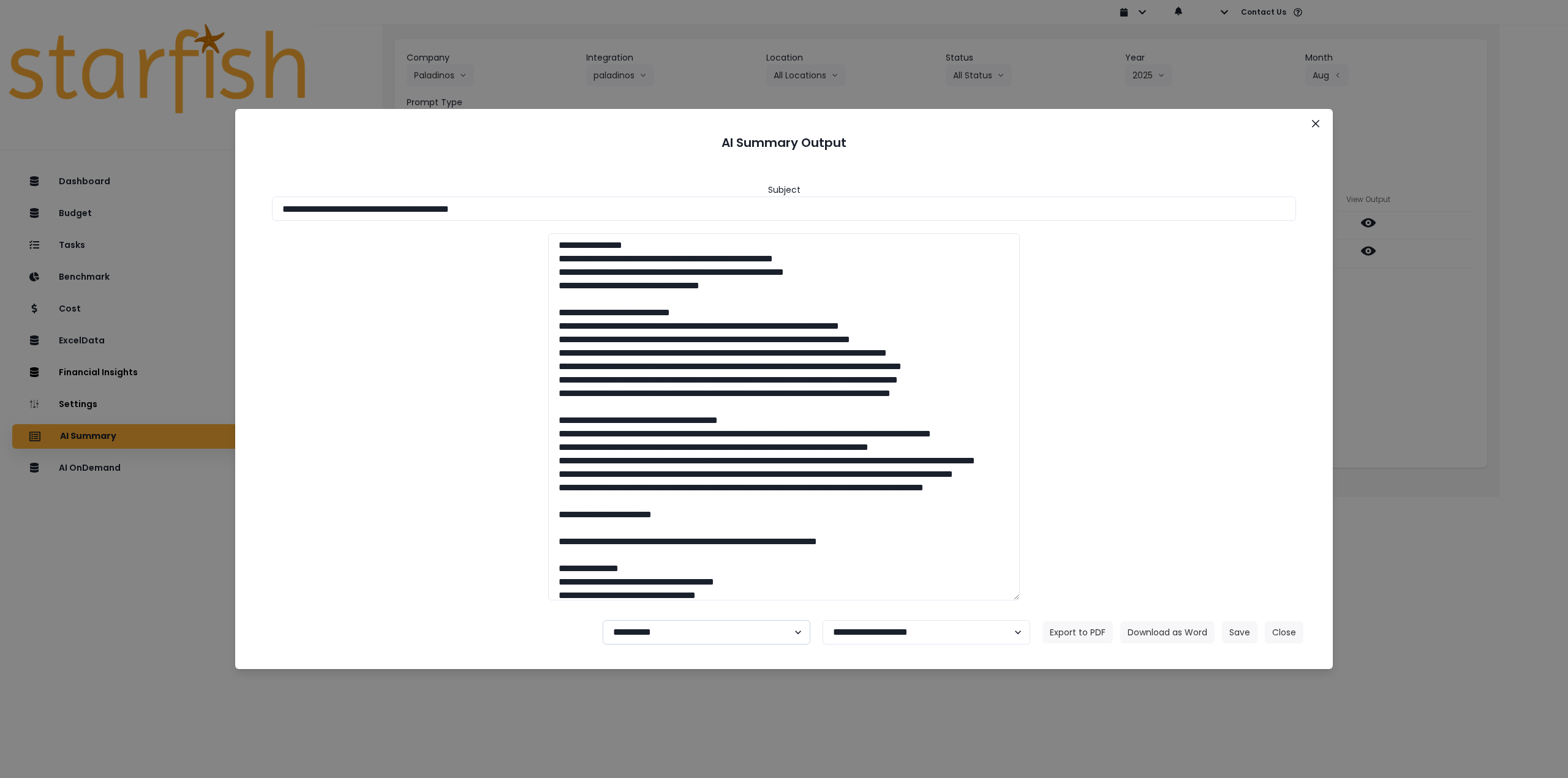
click at [670, 624] on select "**********" at bounding box center [707, 632] width 208 height 24
select select "********"
click at [603, 621] on select "**********" at bounding box center [707, 632] width 208 height 24
click at [1233, 628] on button "Save" at bounding box center [1240, 632] width 36 height 22
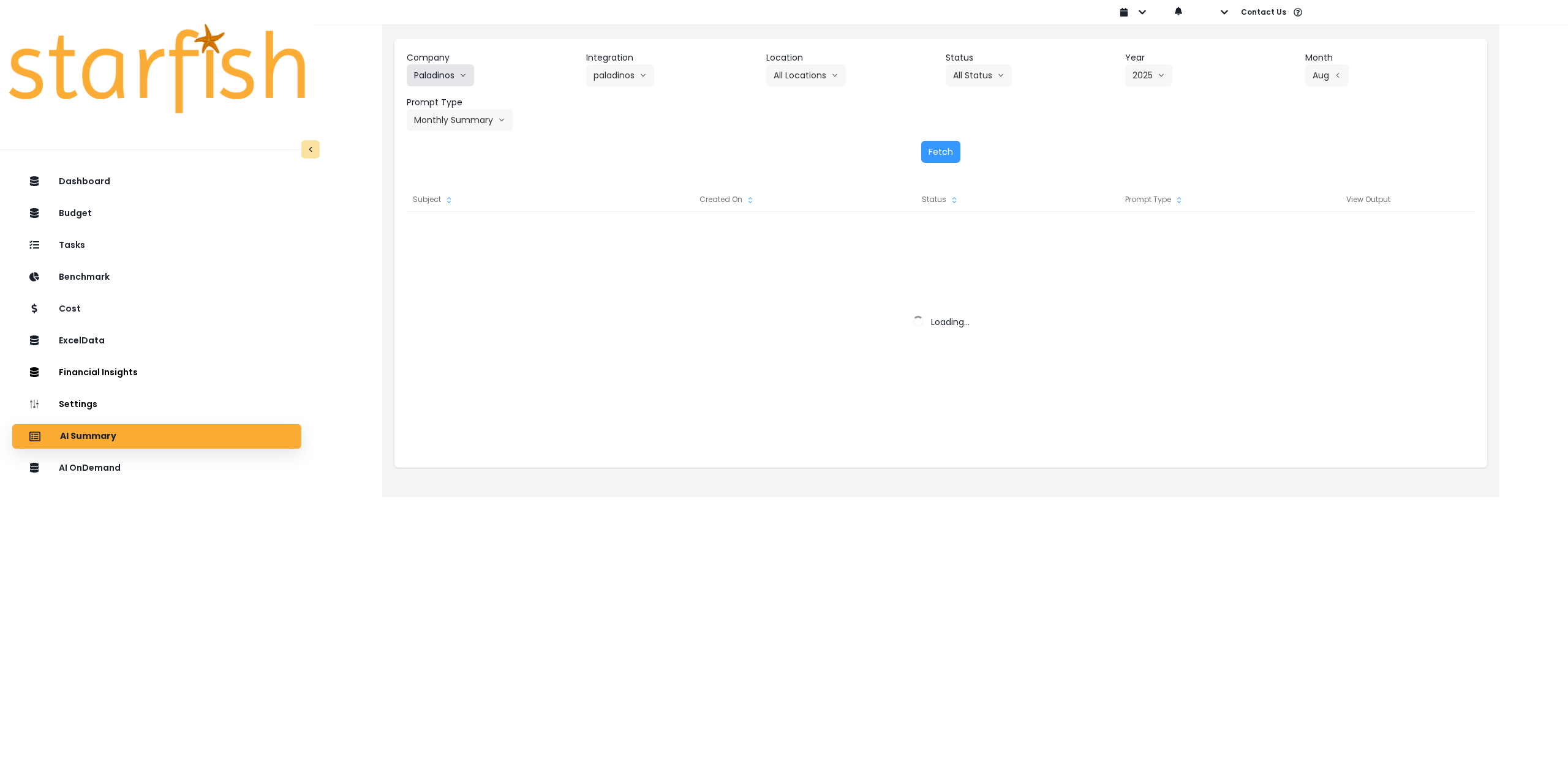
click at [447, 72] on button "Paladinos" at bounding box center [440, 76] width 68 height 22
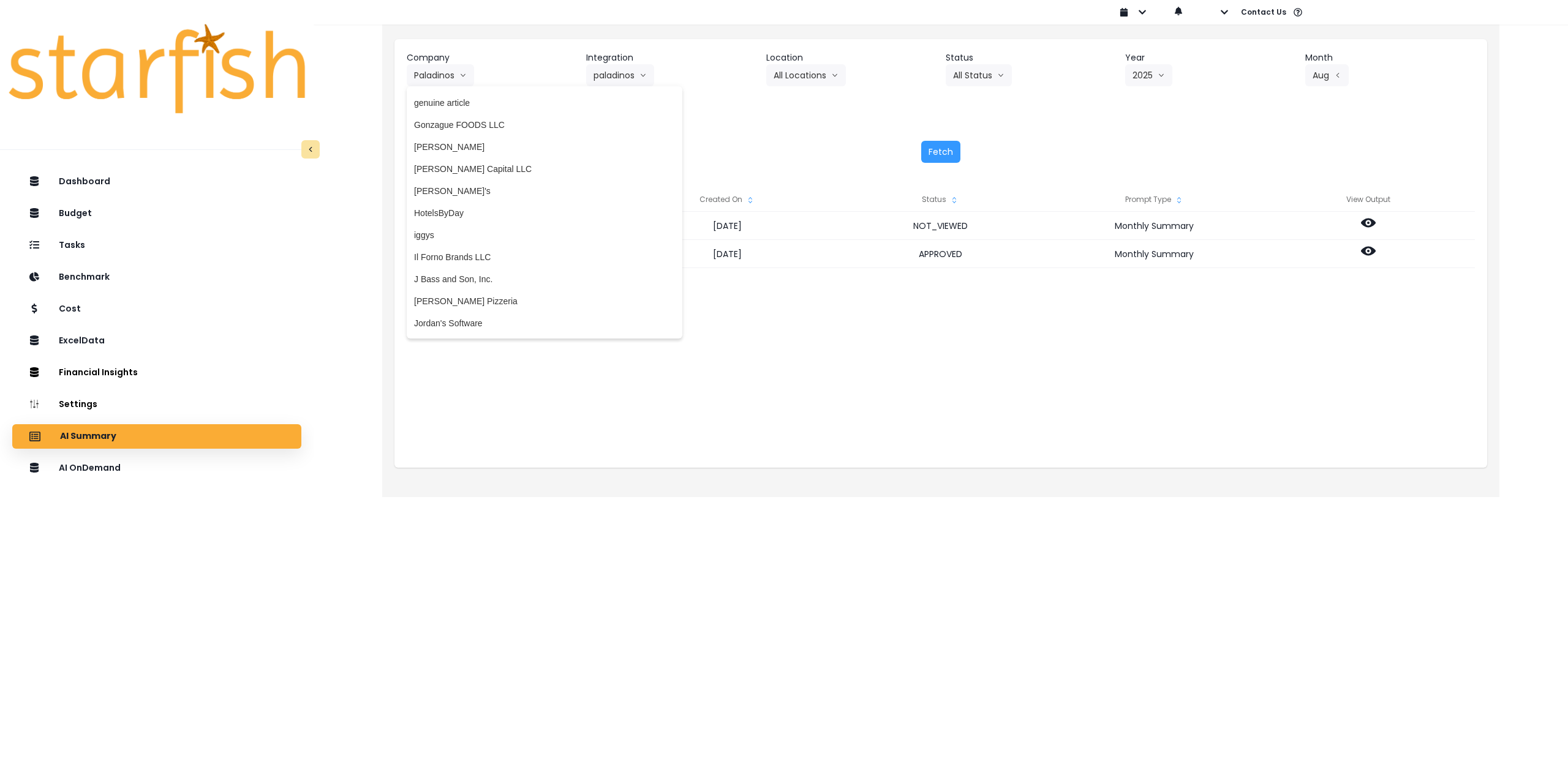
scroll to position [1401, 0]
click at [468, 181] on span "[PERSON_NAME] Capital LLC" at bounding box center [544, 177] width 261 height 12
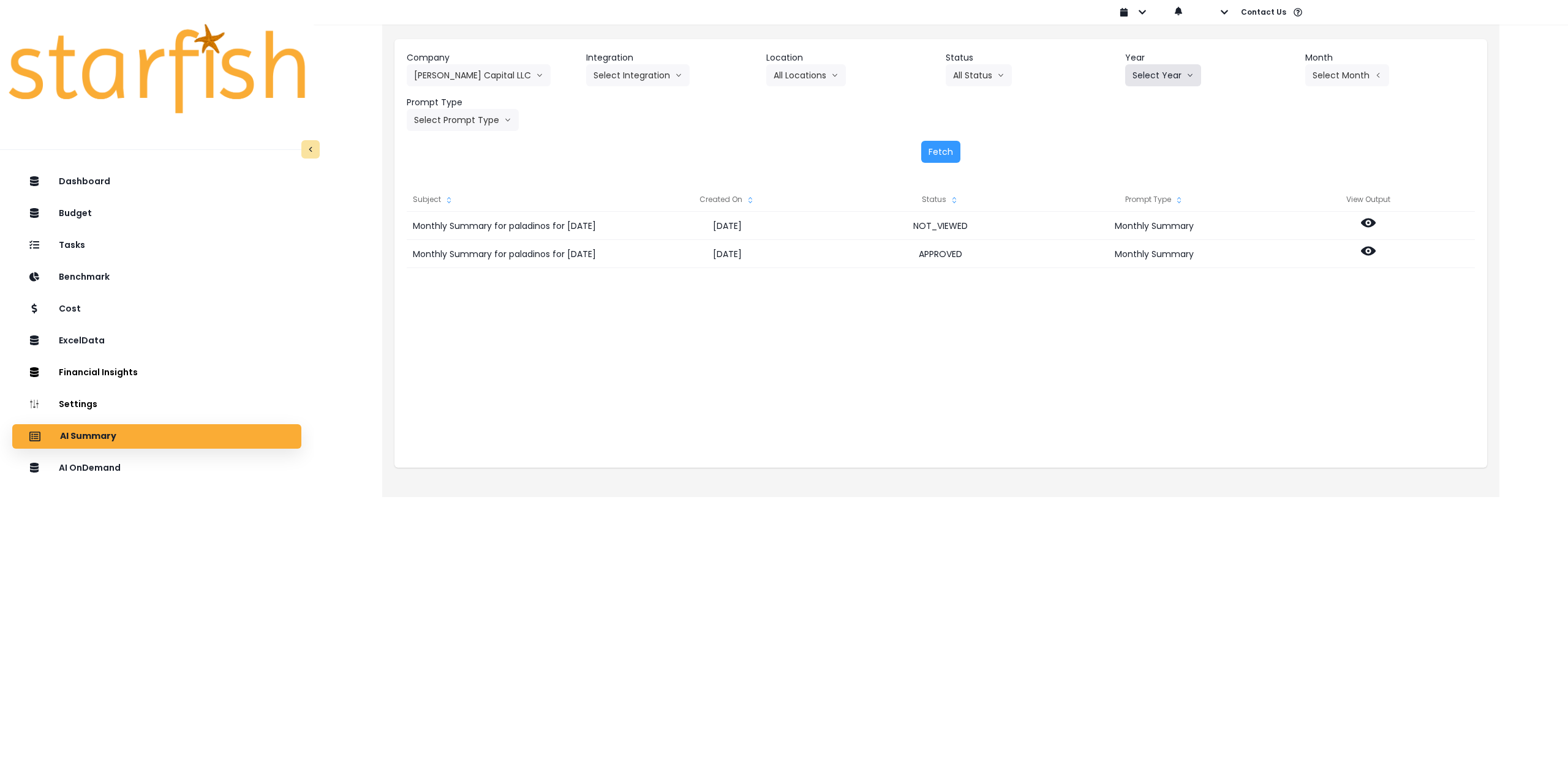
click at [1157, 74] on button "Select Year" at bounding box center [1163, 76] width 76 height 22
click at [1142, 143] on span "2025" at bounding box center [1142, 145] width 19 height 12
click at [1319, 74] on button "Select Month" at bounding box center [1347, 76] width 84 height 22
drag, startPoint x: 1264, startPoint y: 255, endPoint x: 1275, endPoint y: 235, distance: 22.8
click at [1275, 235] on div "Jan Feb March April May June July Aug Sept Oct Nov Dec" at bounding box center [1286, 191] width 39 height 245
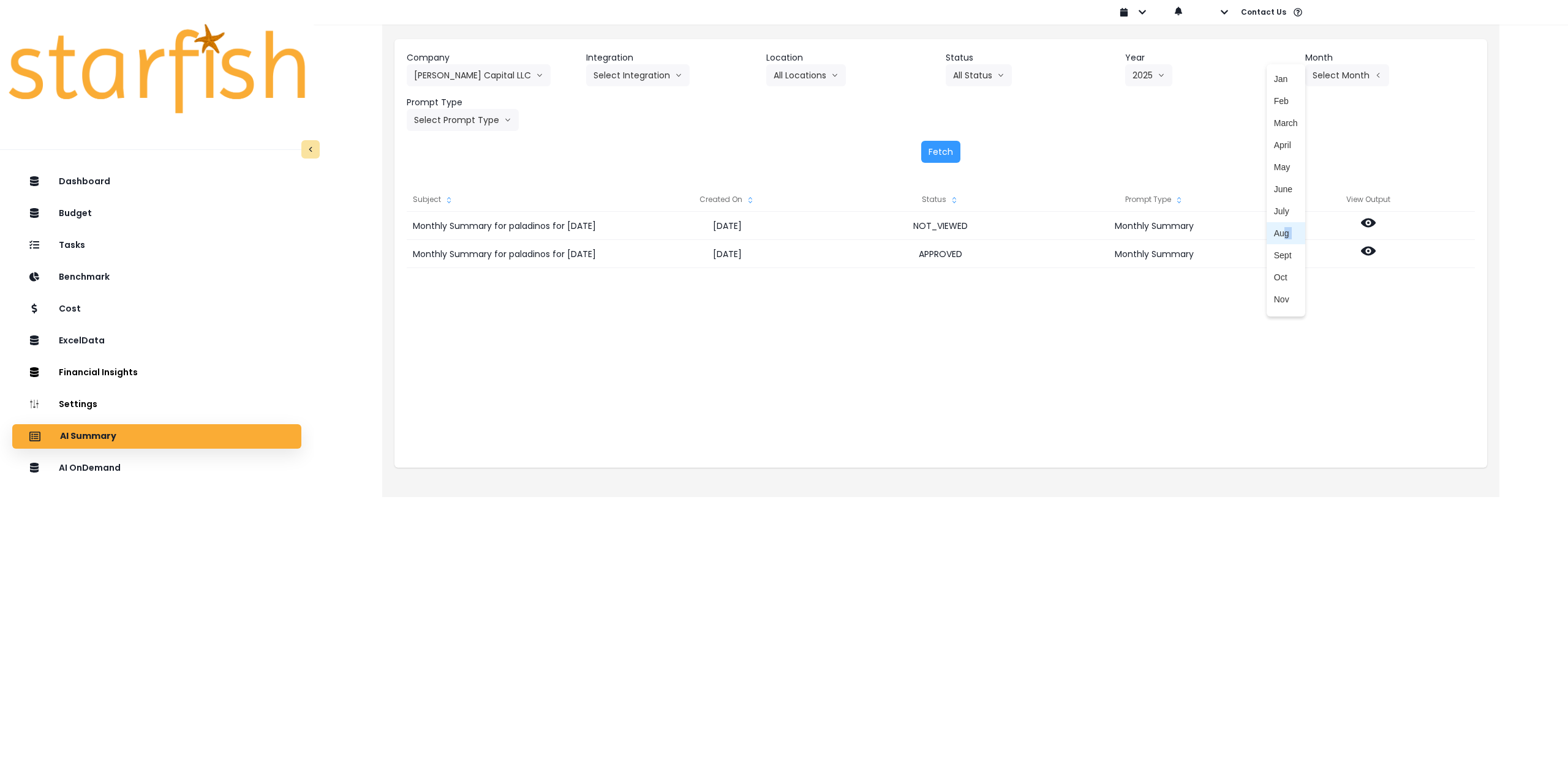
click at [1275, 235] on span "Aug" at bounding box center [1286, 233] width 24 height 12
drag, startPoint x: 483, startPoint y: 125, endPoint x: 472, endPoint y: 173, distance: 49.2
click at [482, 125] on button "Select Prompt Type" at bounding box center [463, 120] width 112 height 22
click at [457, 235] on span "Monthly Summary" at bounding box center [449, 234] width 69 height 12
click at [944, 148] on button "Fetch" at bounding box center [940, 152] width 39 height 22
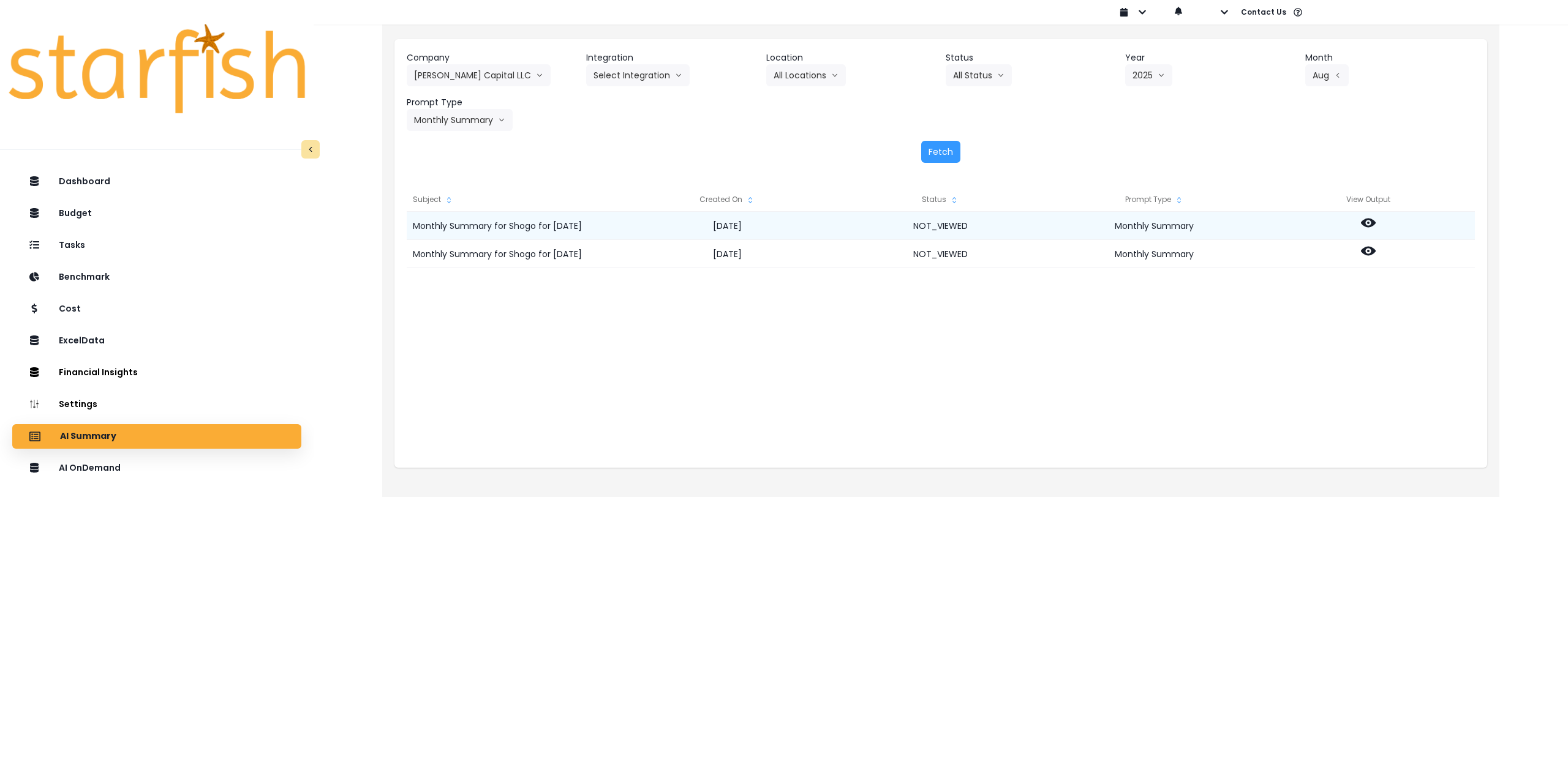
click at [1370, 224] on icon at bounding box center [1369, 223] width 15 height 15
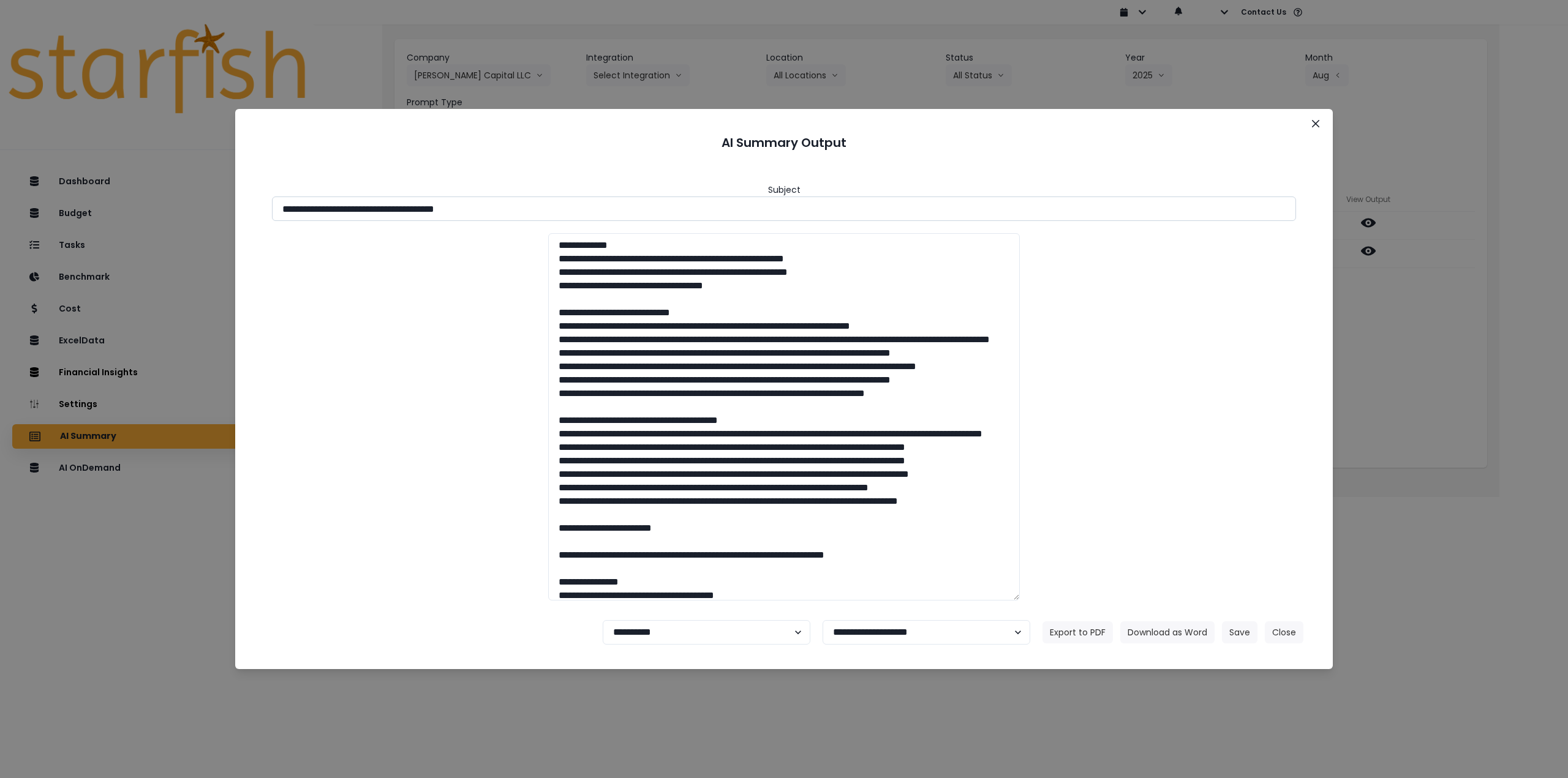
drag, startPoint x: 394, startPoint y: 208, endPoint x: 764, endPoint y: 266, distance: 374.5
click at [587, 208] on input "**********" at bounding box center [784, 209] width 1024 height 24
click at [399, 209] on input "**********" at bounding box center [784, 209] width 1024 height 24
drag, startPoint x: 390, startPoint y: 204, endPoint x: 544, endPoint y: 211, distance: 154.2
click at [536, 209] on input "**********" at bounding box center [784, 209] width 1024 height 24
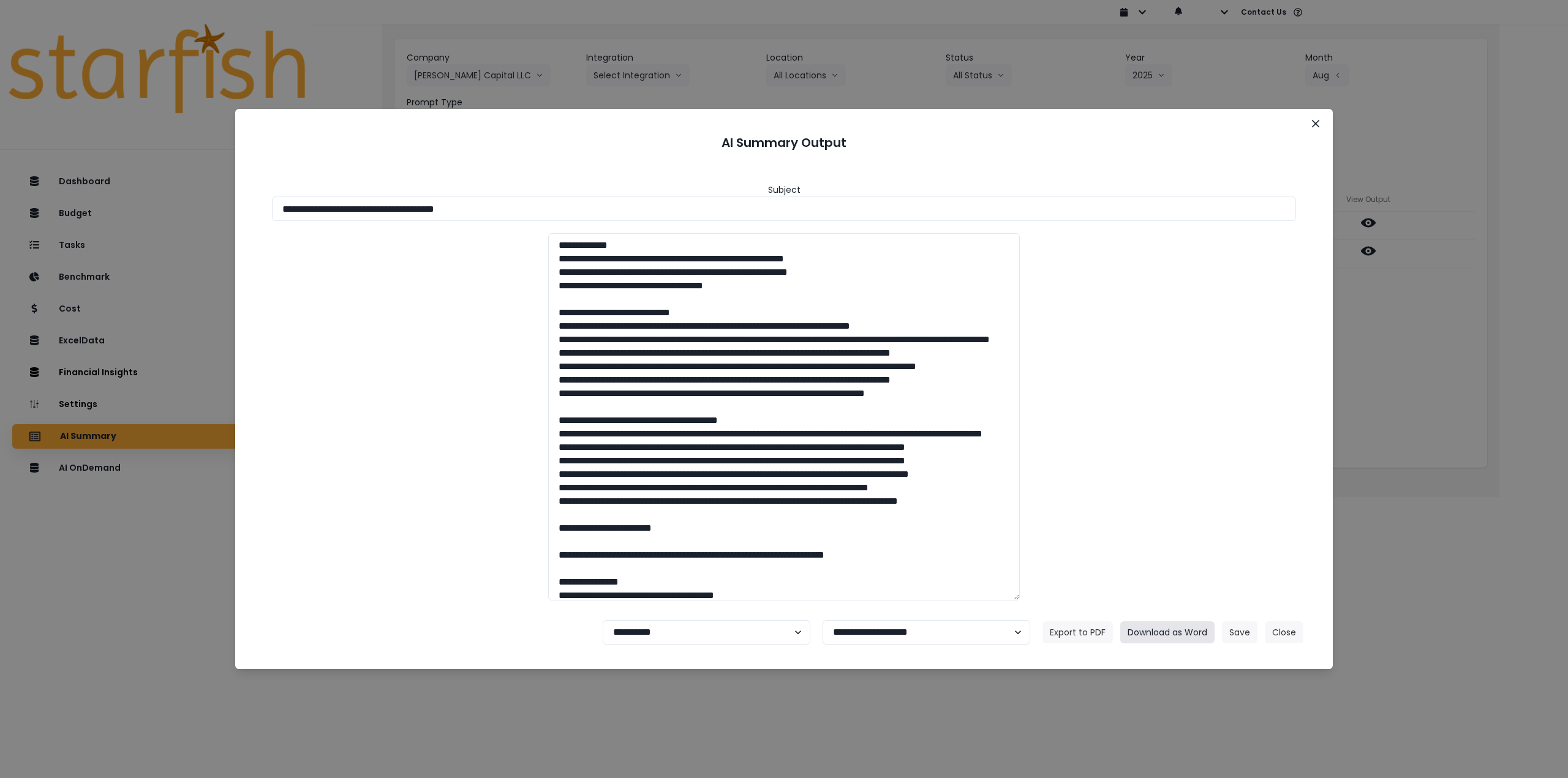
click at [1158, 627] on button "Download as Word" at bounding box center [1168, 632] width 94 height 22
click at [1486, 345] on div "**********" at bounding box center [784, 389] width 1568 height 778
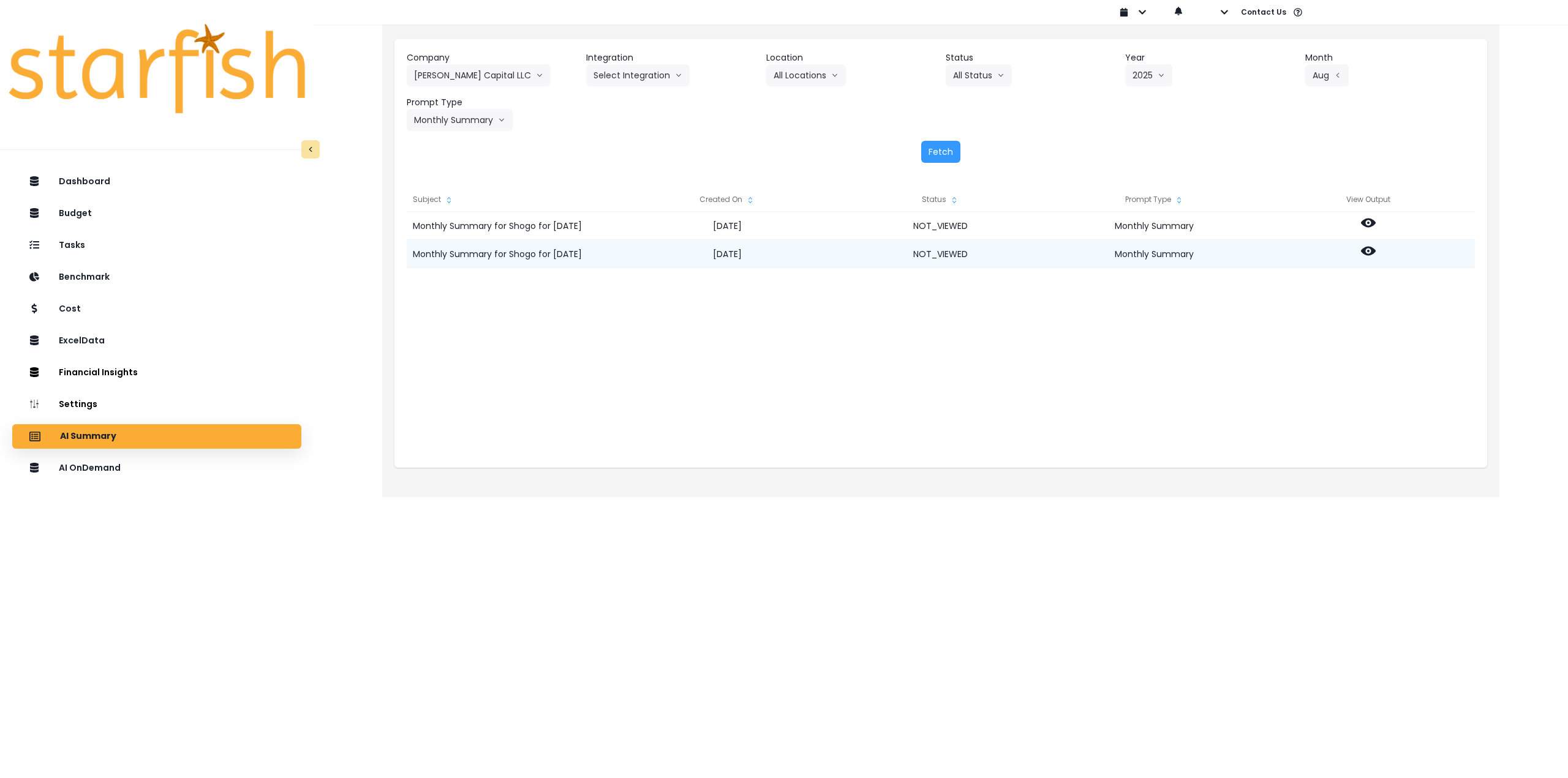
click at [1370, 253] on icon at bounding box center [1369, 251] width 15 height 15
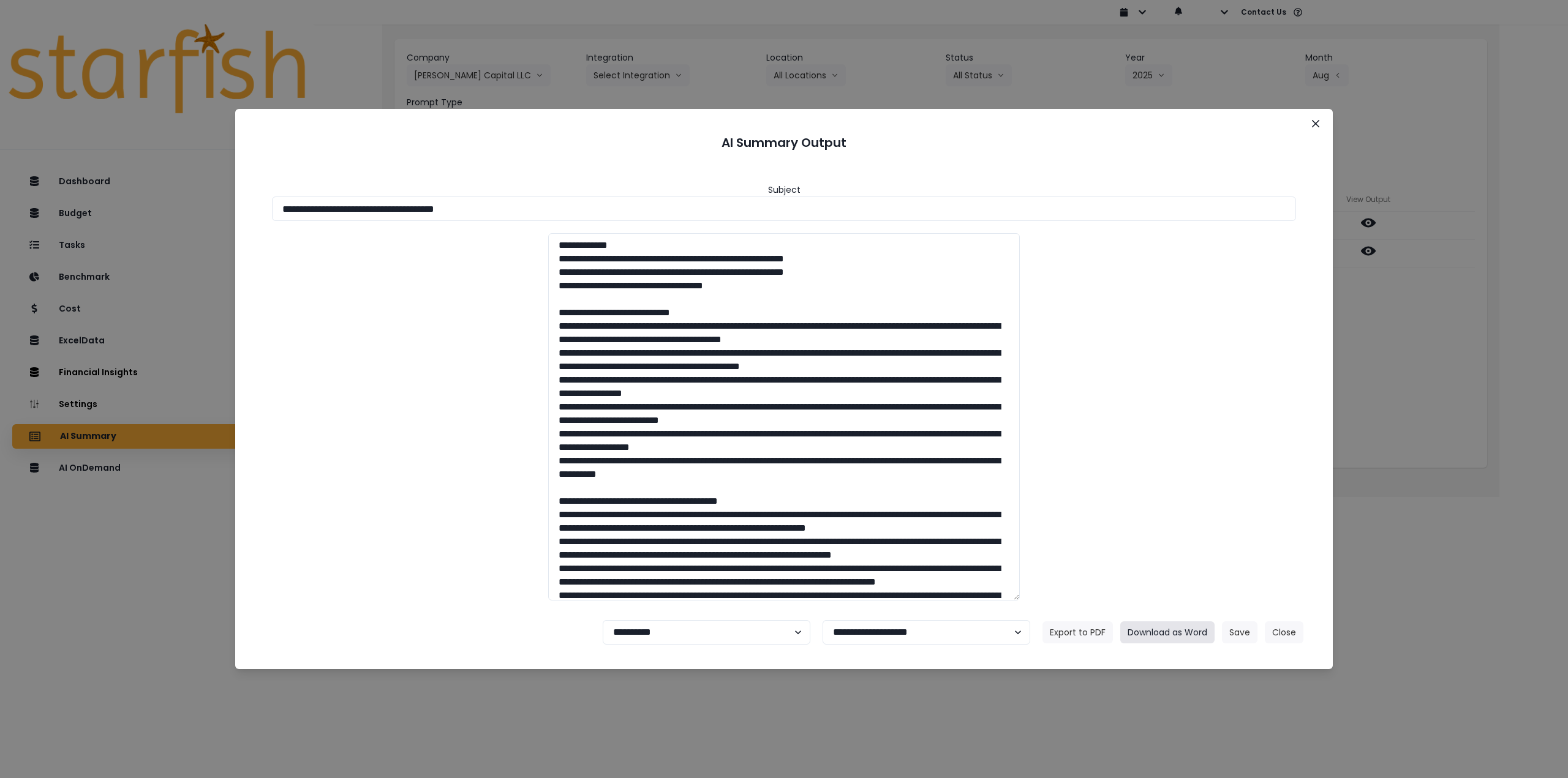
click at [1162, 635] on button "Download as Word" at bounding box center [1168, 632] width 94 height 22
